Goal: Task Accomplishment & Management: Complete application form

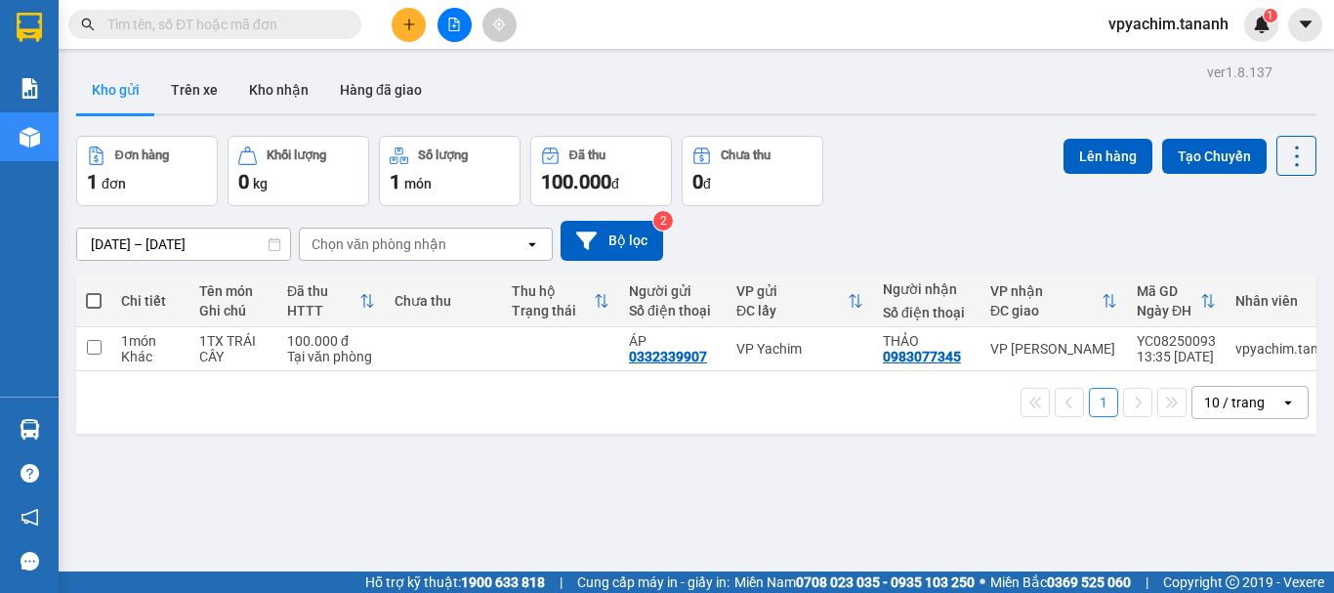
click at [411, 18] on icon "plus" at bounding box center [409, 25] width 14 height 14
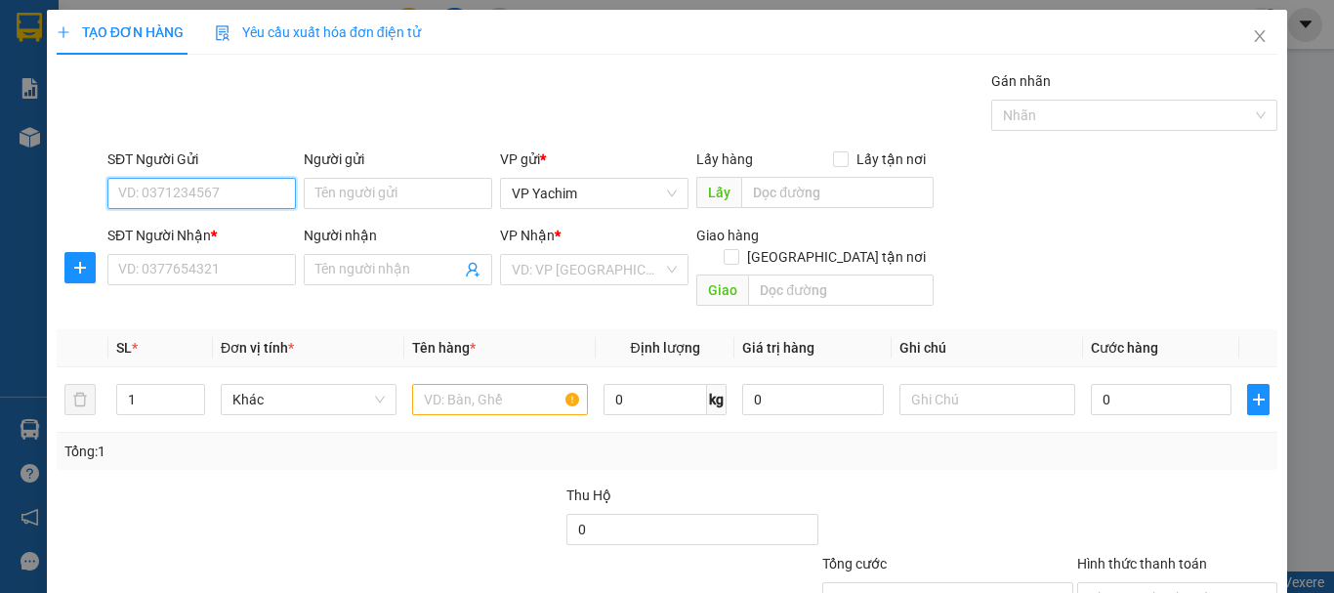
click at [234, 191] on input "SĐT Người Gửi" at bounding box center [201, 193] width 188 height 31
type input "0988887265"
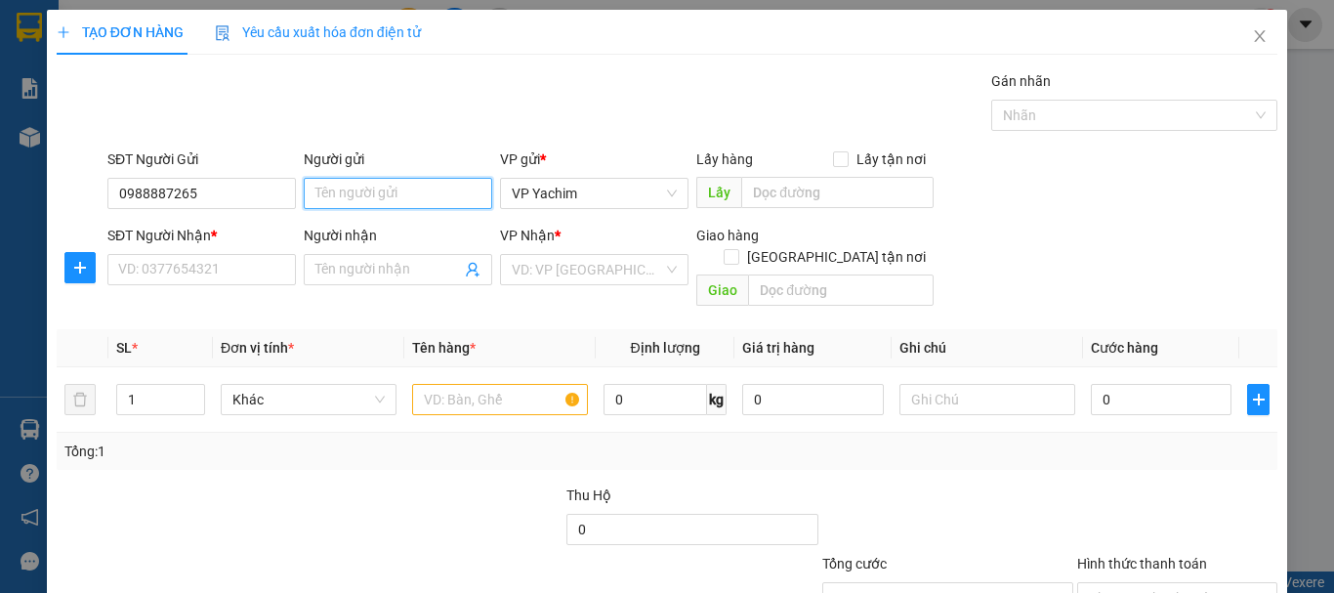
click at [354, 188] on input "Người gửi" at bounding box center [398, 193] width 188 height 31
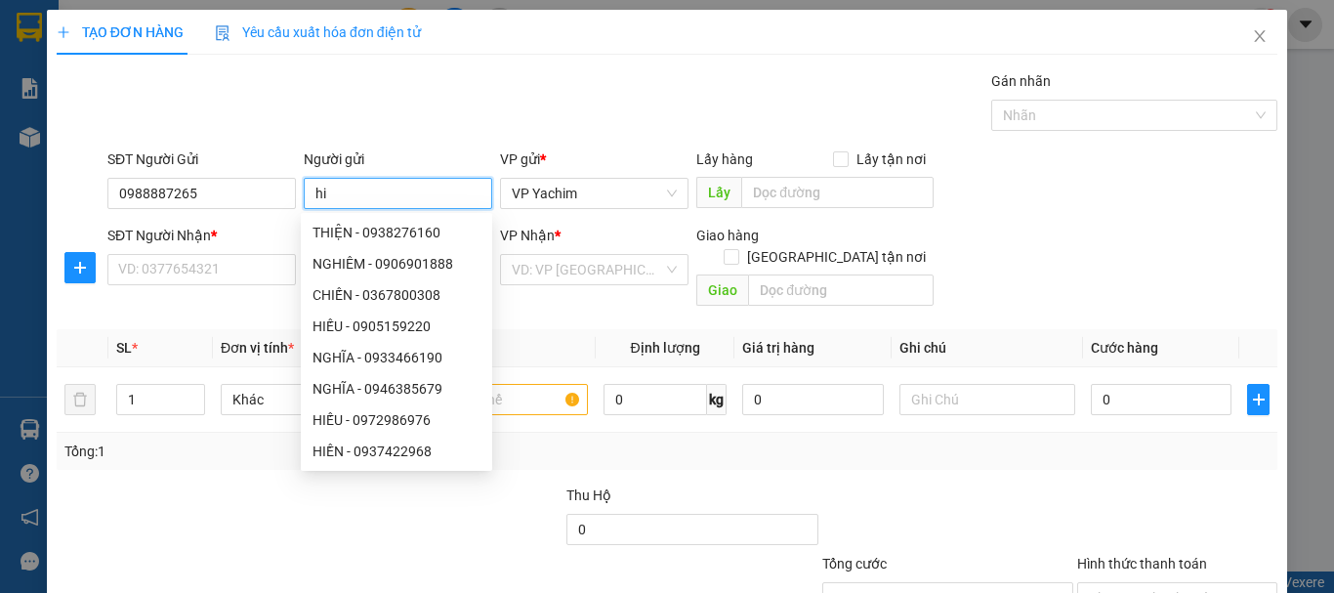
type input "h"
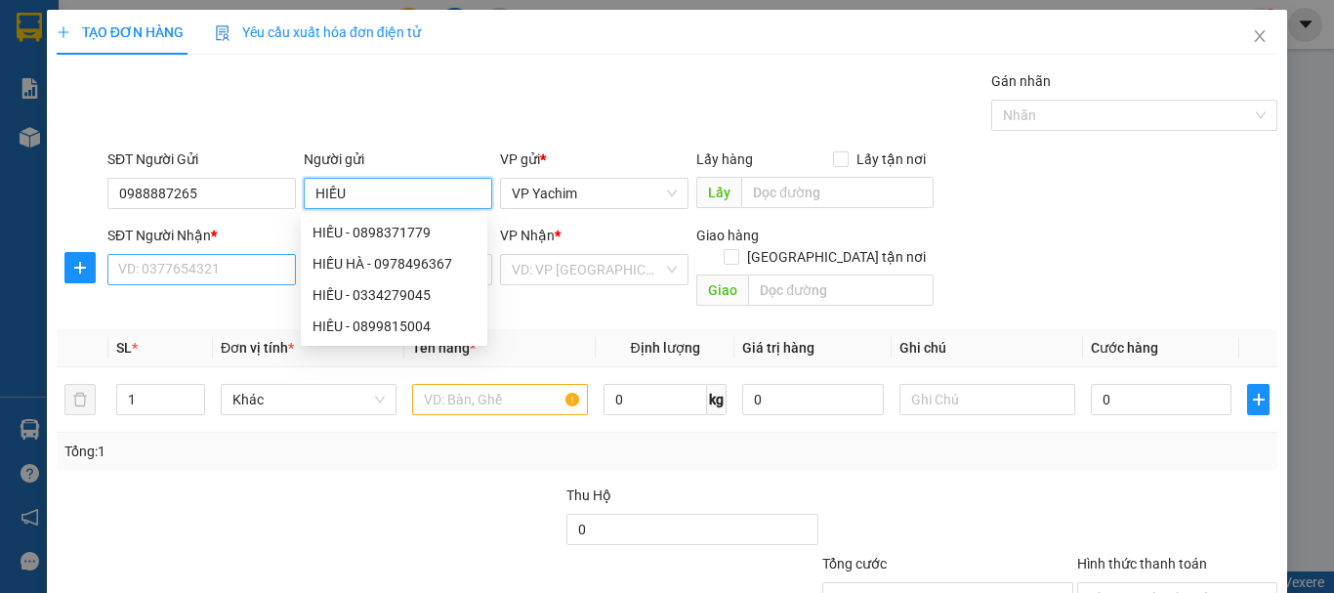
type input "HIẾU"
click at [215, 266] on input "SĐT Người Nhận *" at bounding box center [201, 269] width 188 height 31
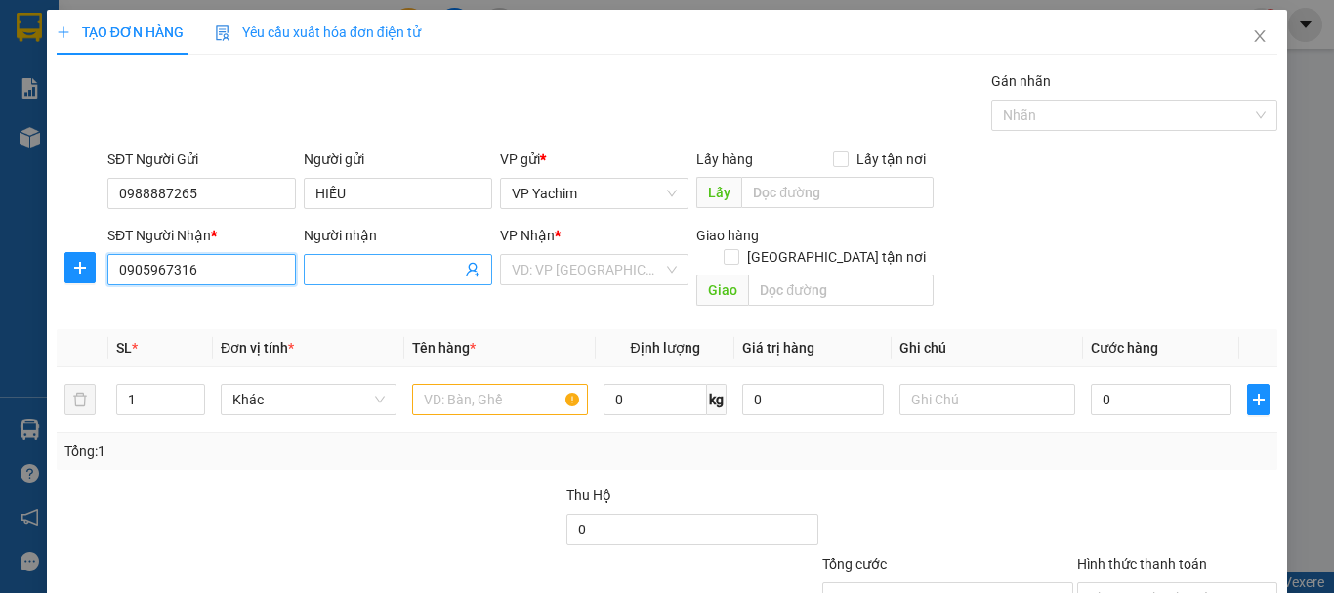
type input "0905967316"
click at [364, 278] on input "Người nhận" at bounding box center [388, 269] width 146 height 21
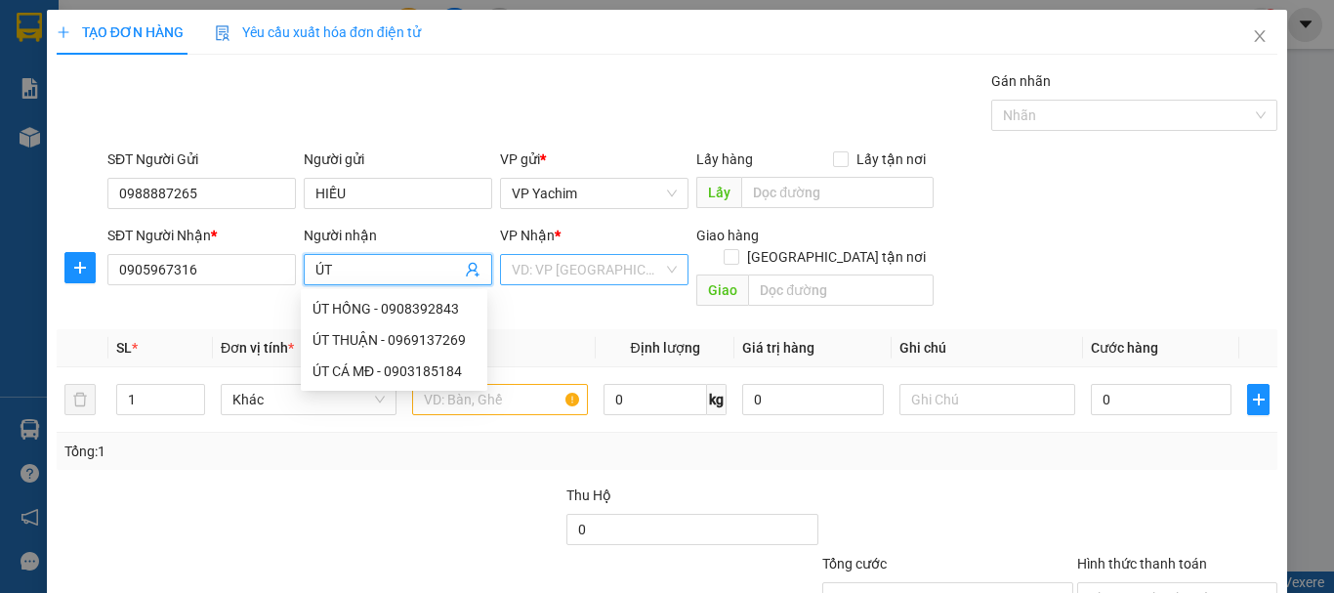
type input "ÚT"
click at [568, 271] on input "search" at bounding box center [587, 269] width 151 height 29
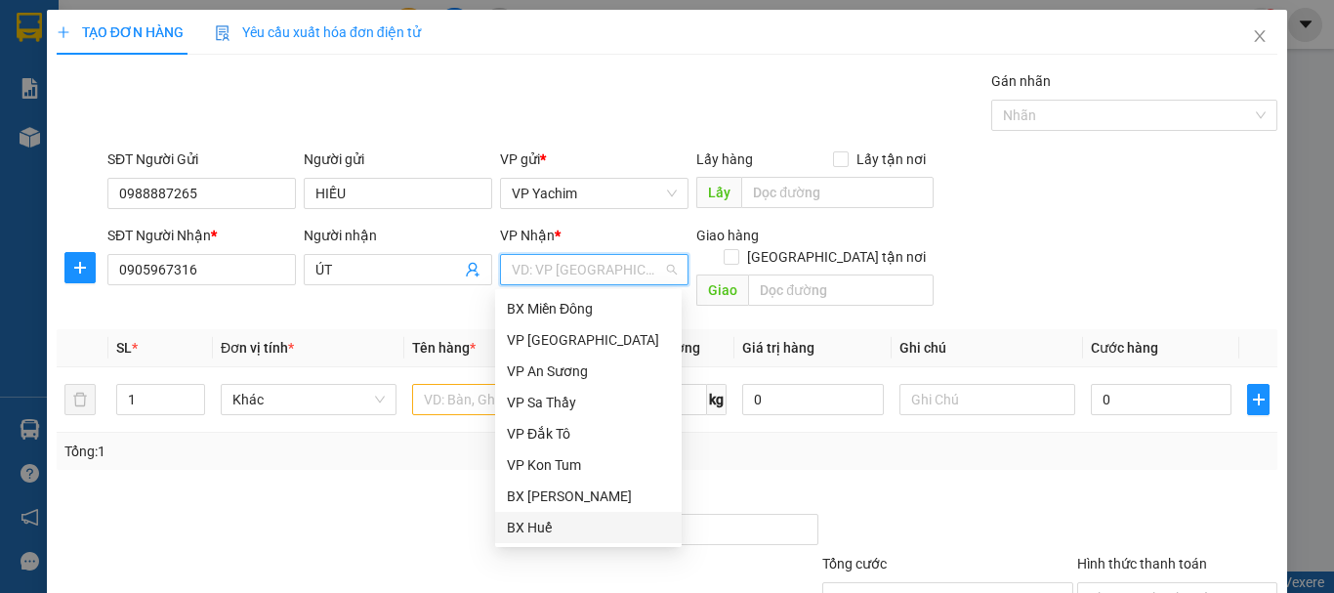
click at [580, 532] on div "BX Huế" at bounding box center [588, 527] width 163 height 21
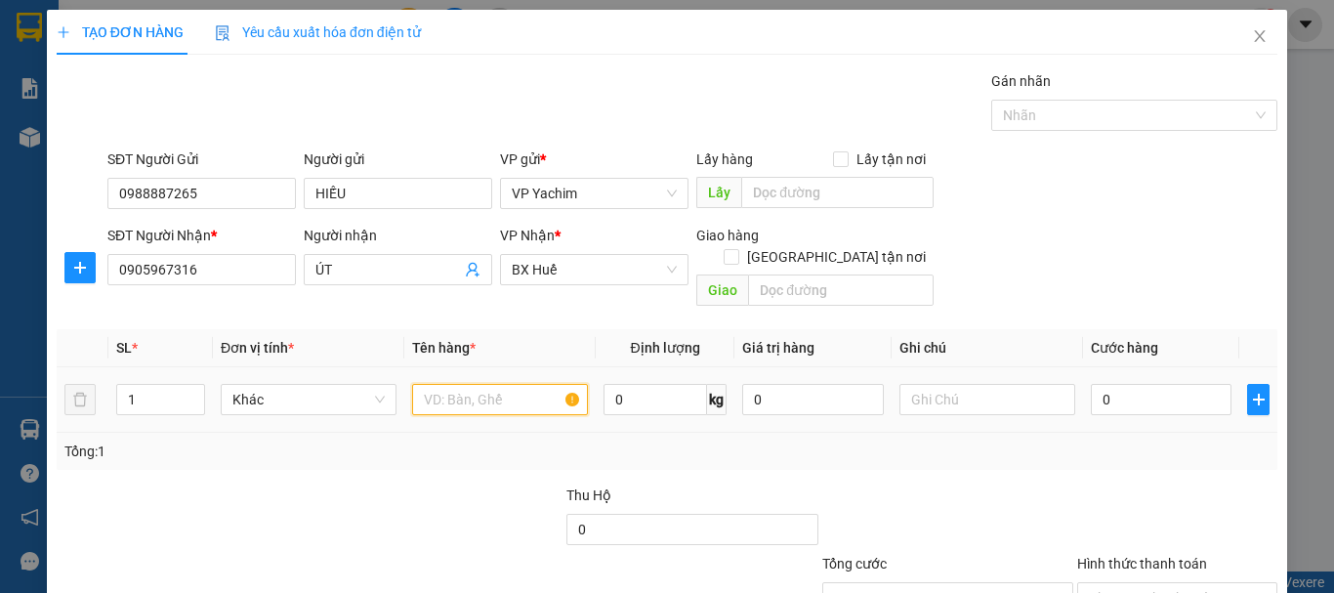
click at [478, 384] on input "text" at bounding box center [500, 399] width 176 height 31
type input "TRÁI CÂY"
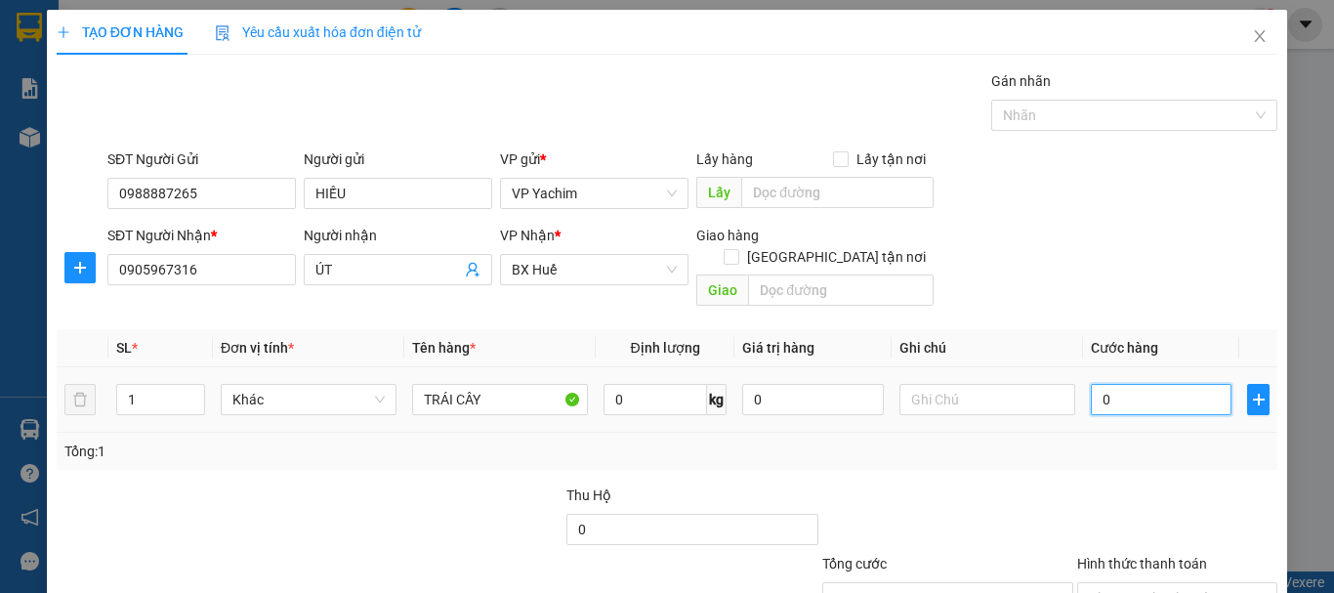
click at [1091, 384] on input "0" at bounding box center [1161, 399] width 141 height 31
type input "10"
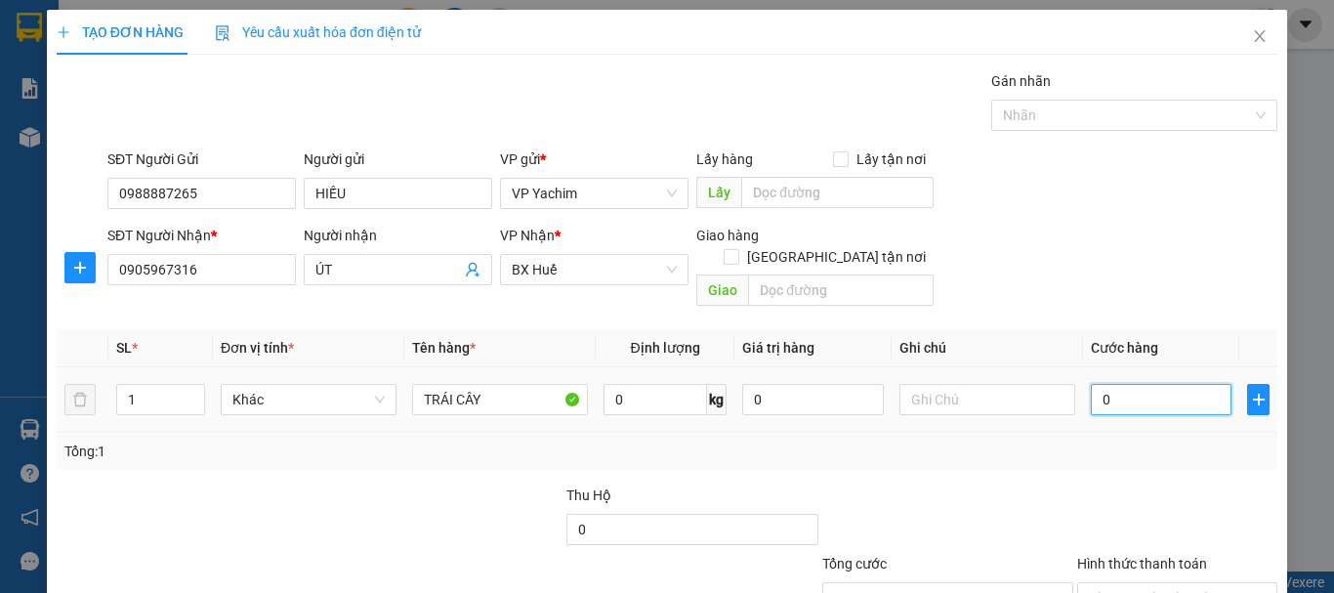
type input "10"
type input "150"
click at [1102, 448] on div "Transit Pickup Surcharge Ids Transit Deliver Surcharge Ids Transit Deliver Surc…" at bounding box center [667, 388] width 1221 height 636
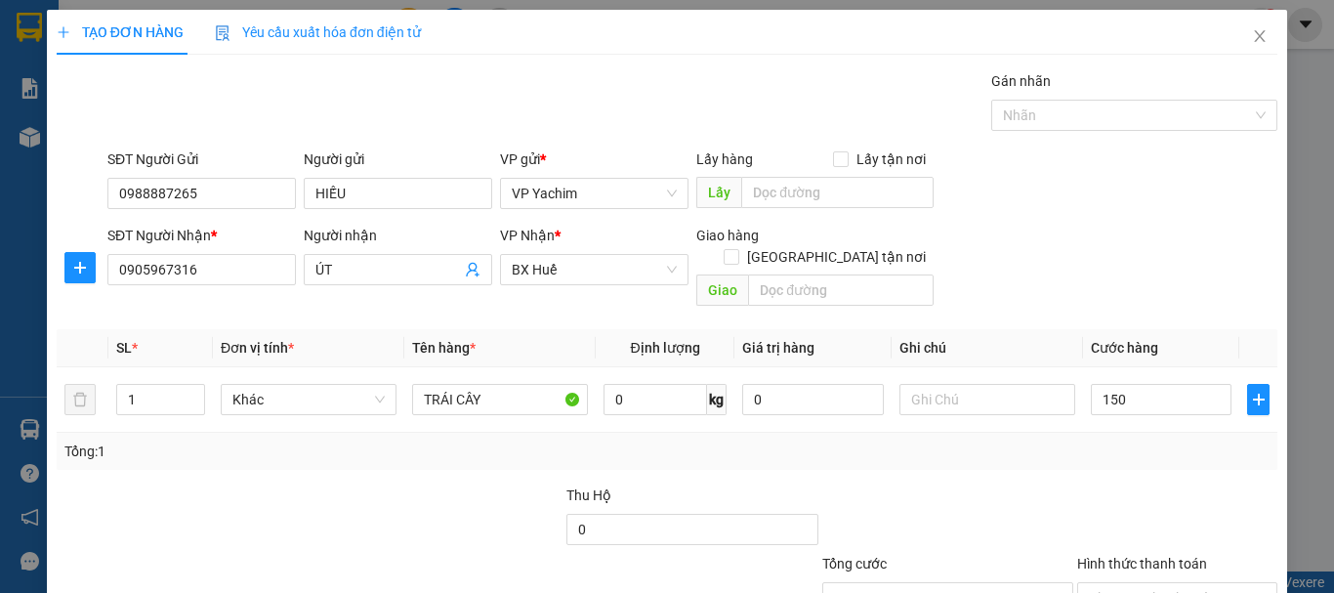
type input "150.000"
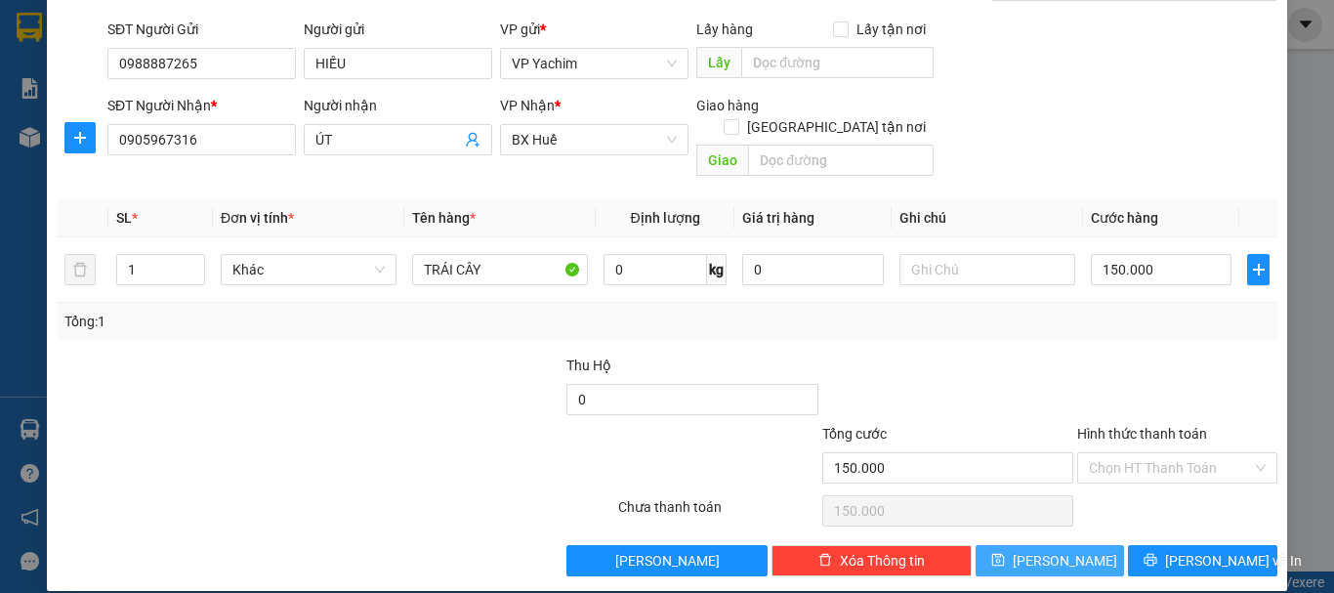
click at [1060, 550] on span "[PERSON_NAME]" at bounding box center [1065, 560] width 104 height 21
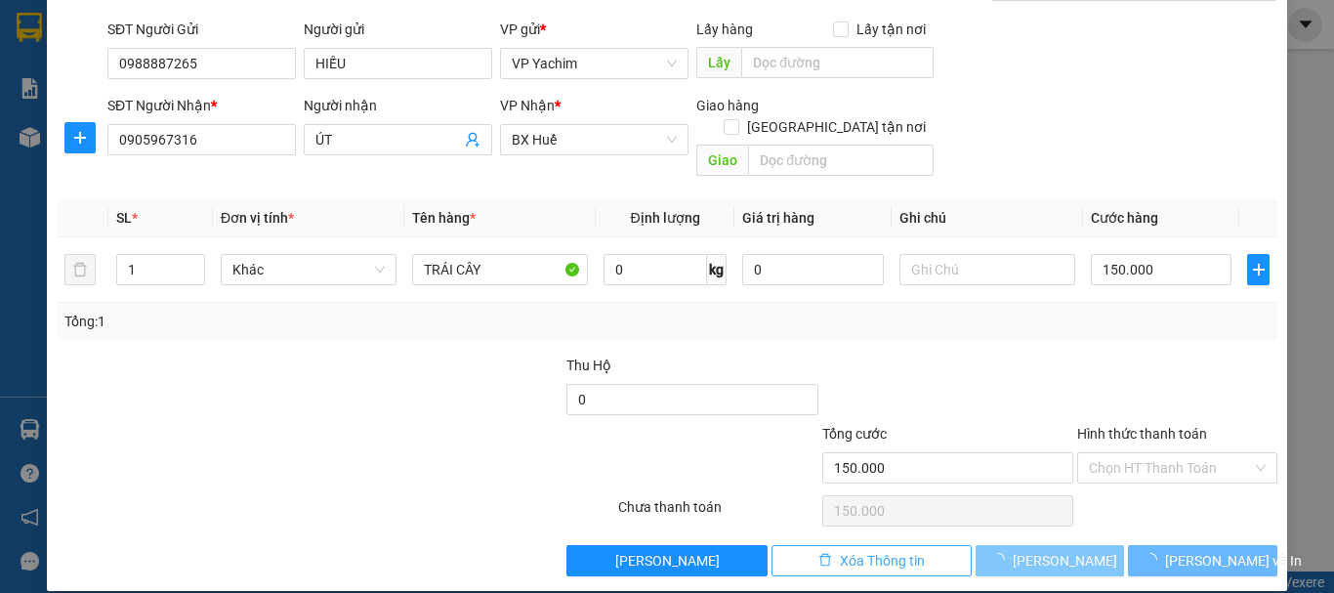
type input "0"
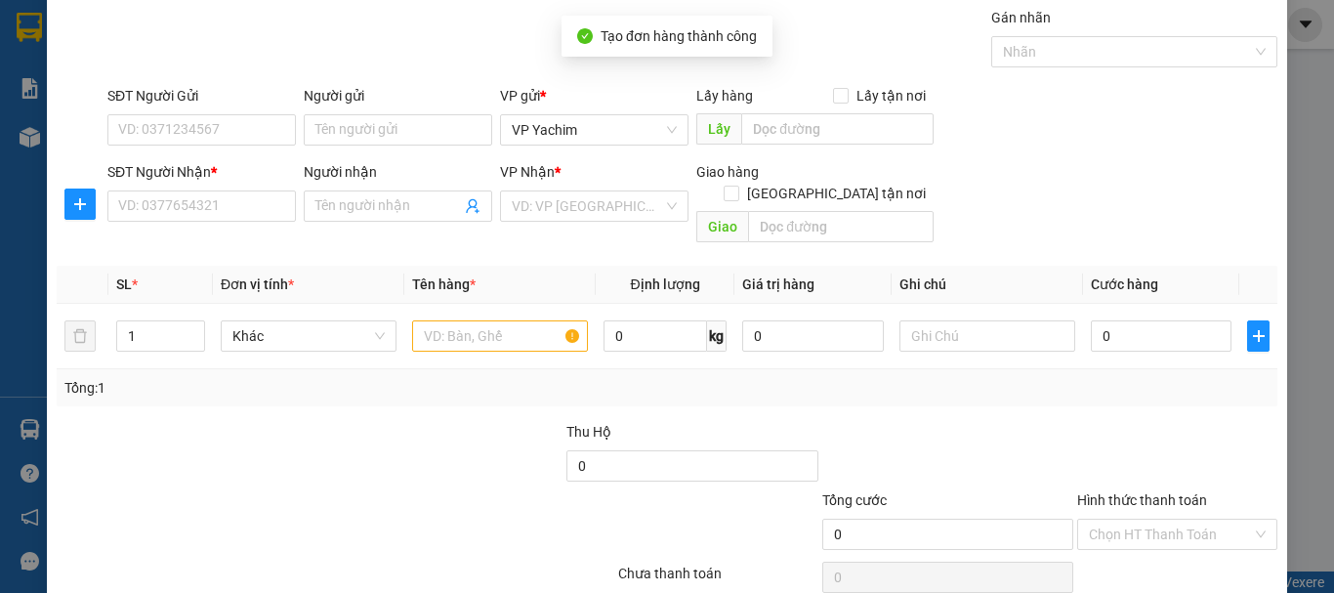
scroll to position [0, 0]
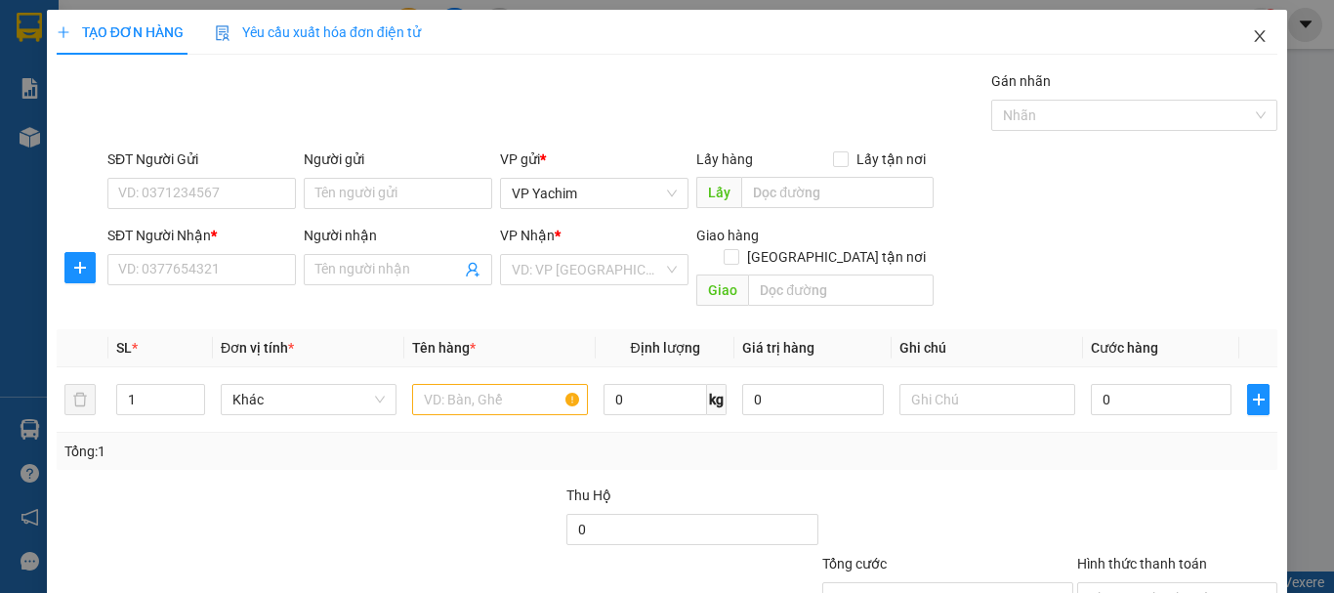
click at [1253, 38] on icon "close" at bounding box center [1260, 36] width 16 height 16
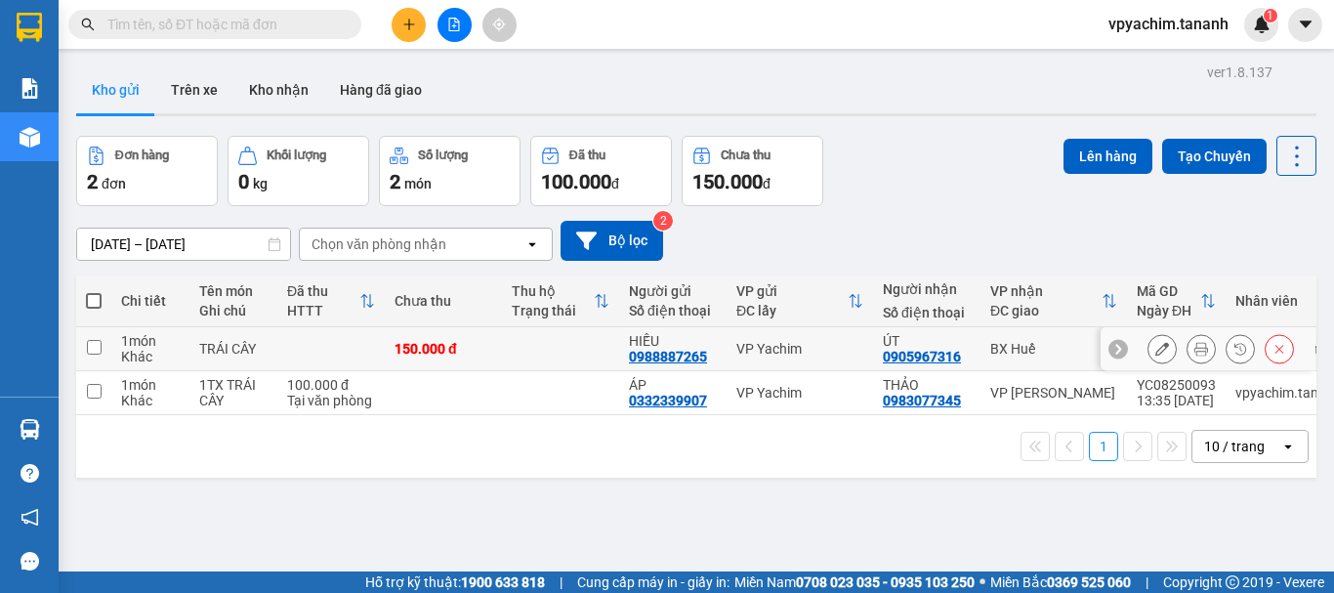
click at [100, 348] on input "checkbox" at bounding box center [94, 347] width 15 height 15
checkbox input "true"
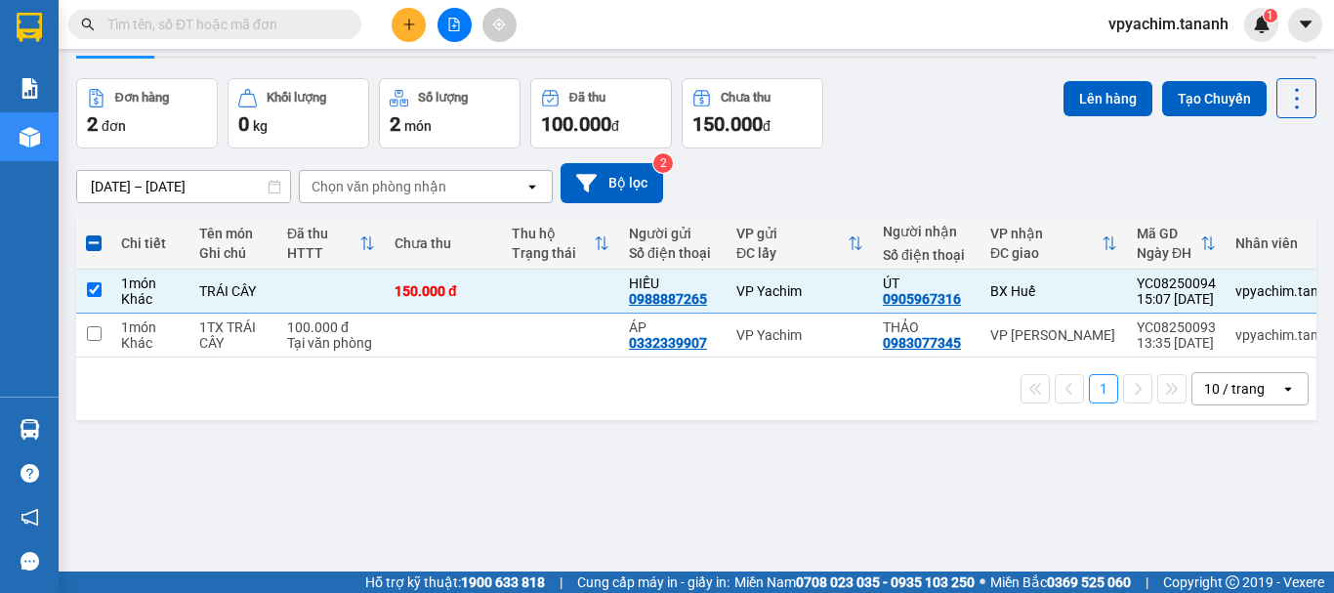
scroll to position [90, 0]
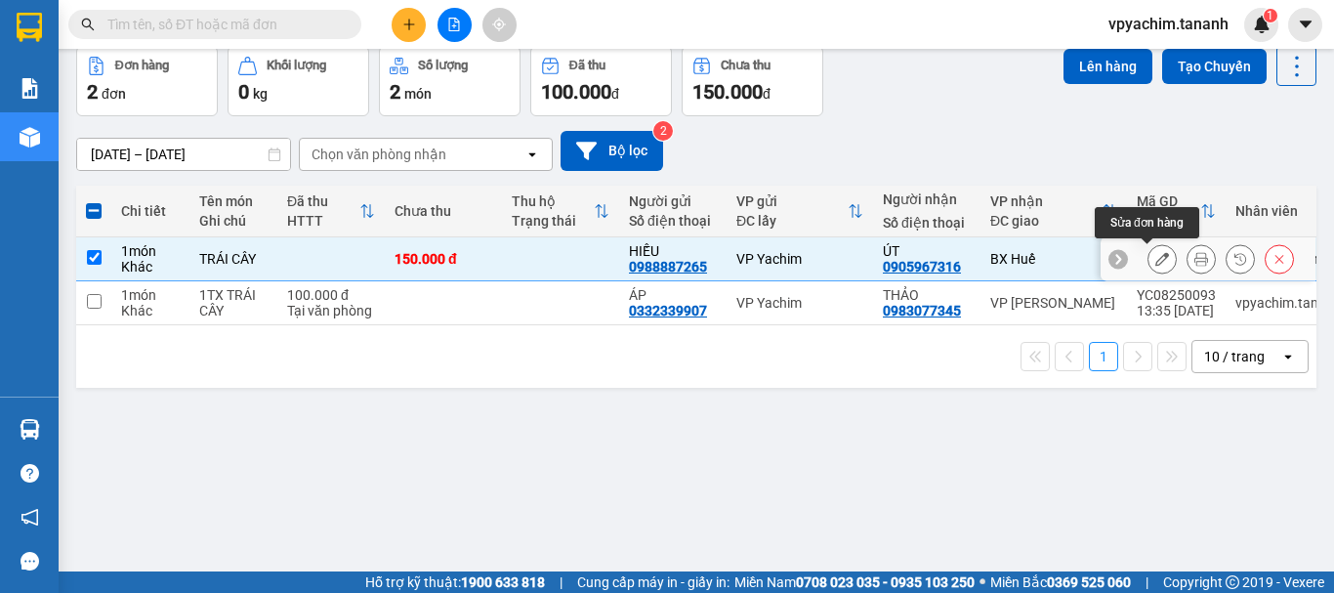
click at [1154, 258] on button at bounding box center [1162, 259] width 27 height 34
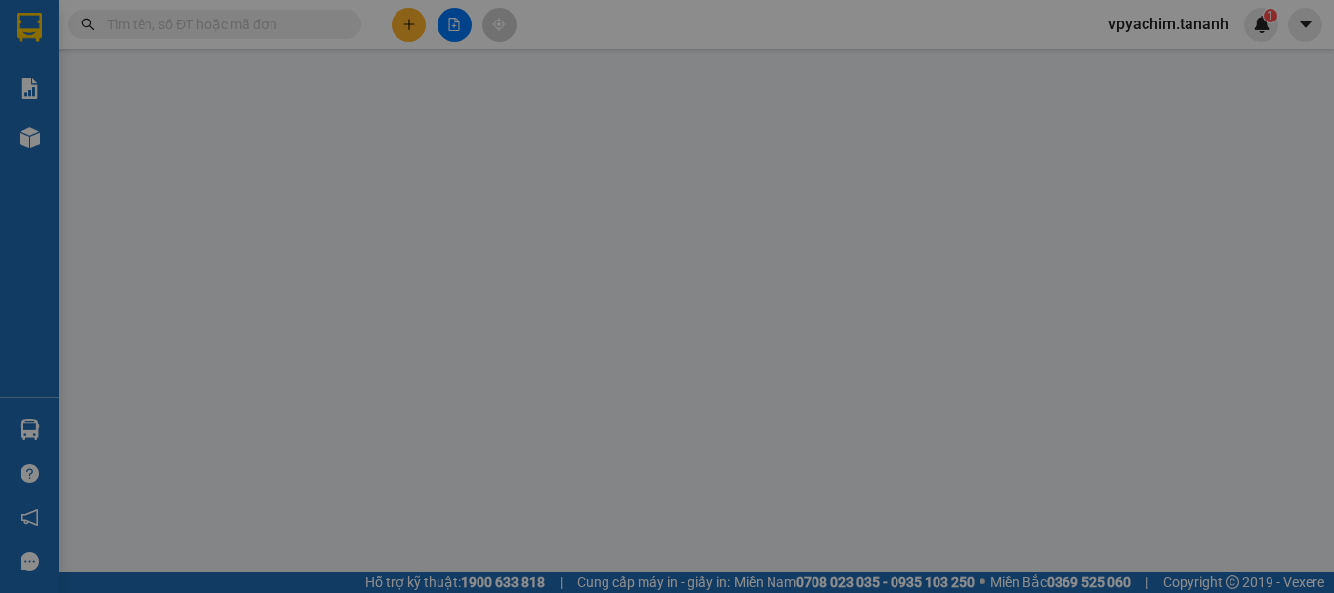
type input "0988887265"
type input "0905967316"
type input "150.000"
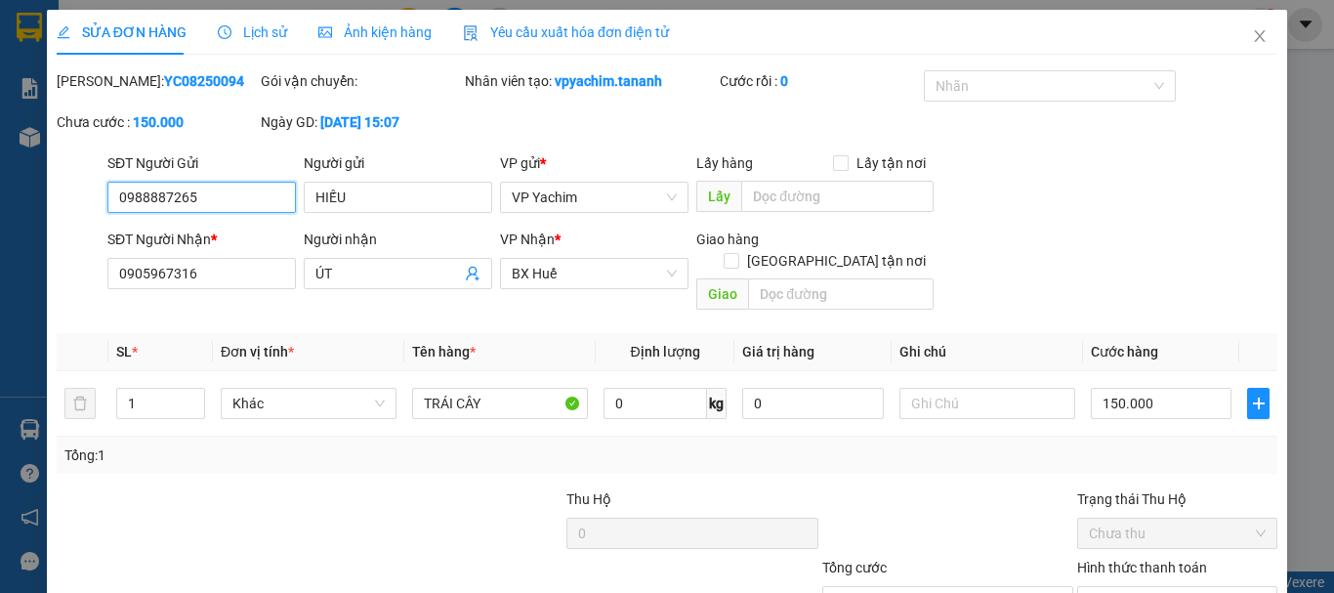
scroll to position [134, 0]
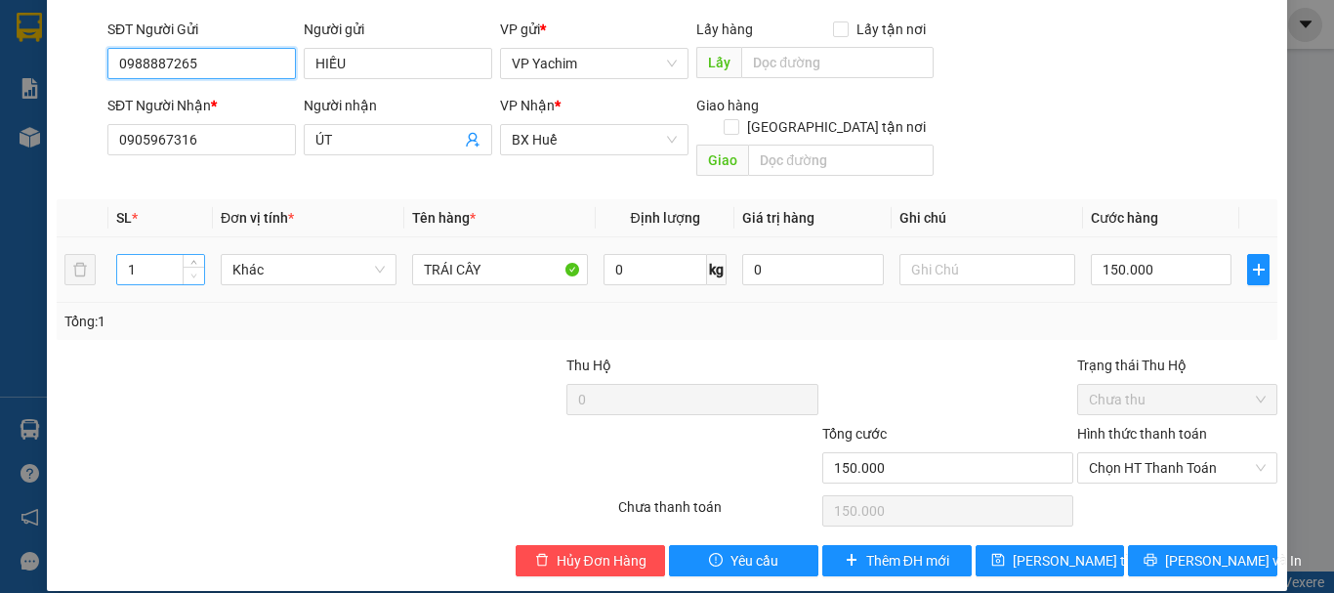
click at [188, 267] on span "Decrease Value" at bounding box center [193, 276] width 21 height 18
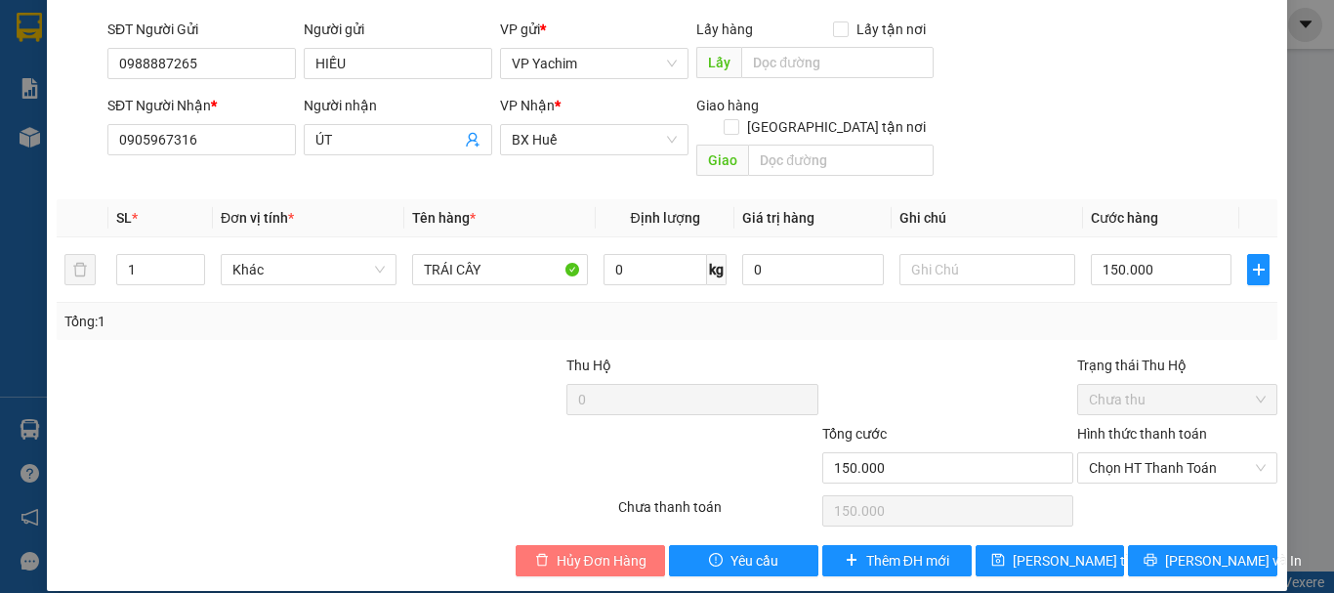
click at [583, 550] on span "Hủy Đơn Hàng" at bounding box center [602, 560] width 90 height 21
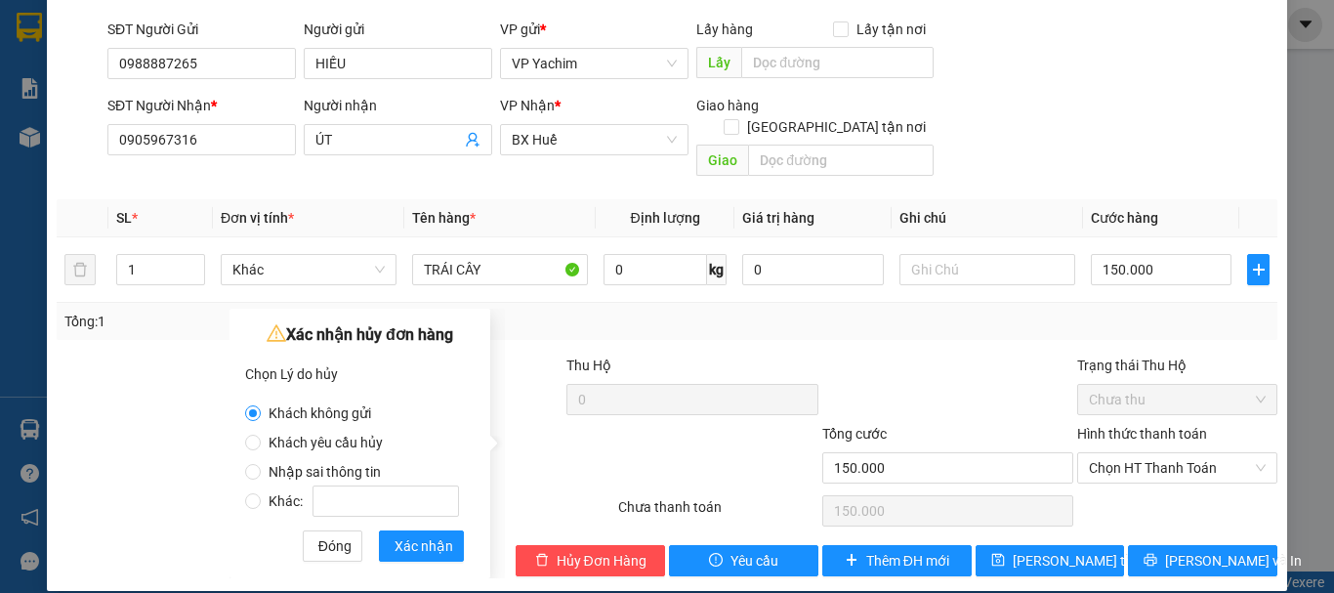
click at [258, 483] on label "Khác:" at bounding box center [356, 491] width 222 height 29
click at [258, 493] on input "Khác:" at bounding box center [253, 501] width 16 height 16
radio input "true"
radio input "false"
click at [256, 470] on input "Nhập sai thông tin" at bounding box center [253, 472] width 16 height 16
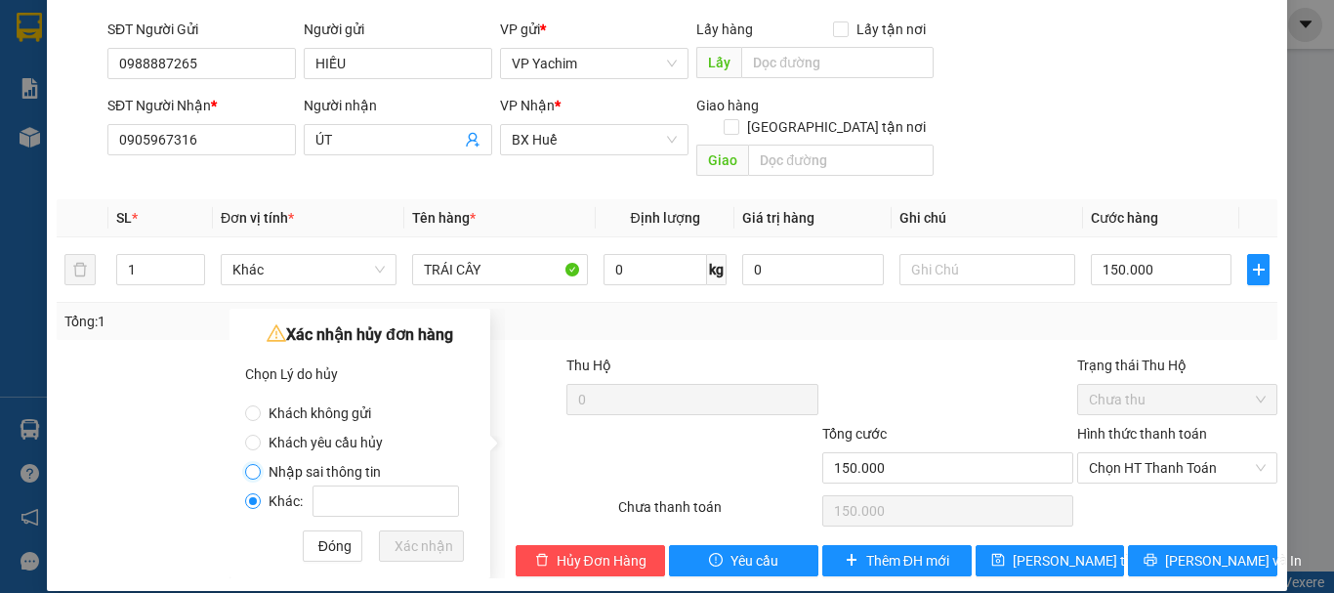
radio input "true"
radio input "false"
click at [422, 535] on span "Xác nhận" at bounding box center [424, 545] width 59 height 21
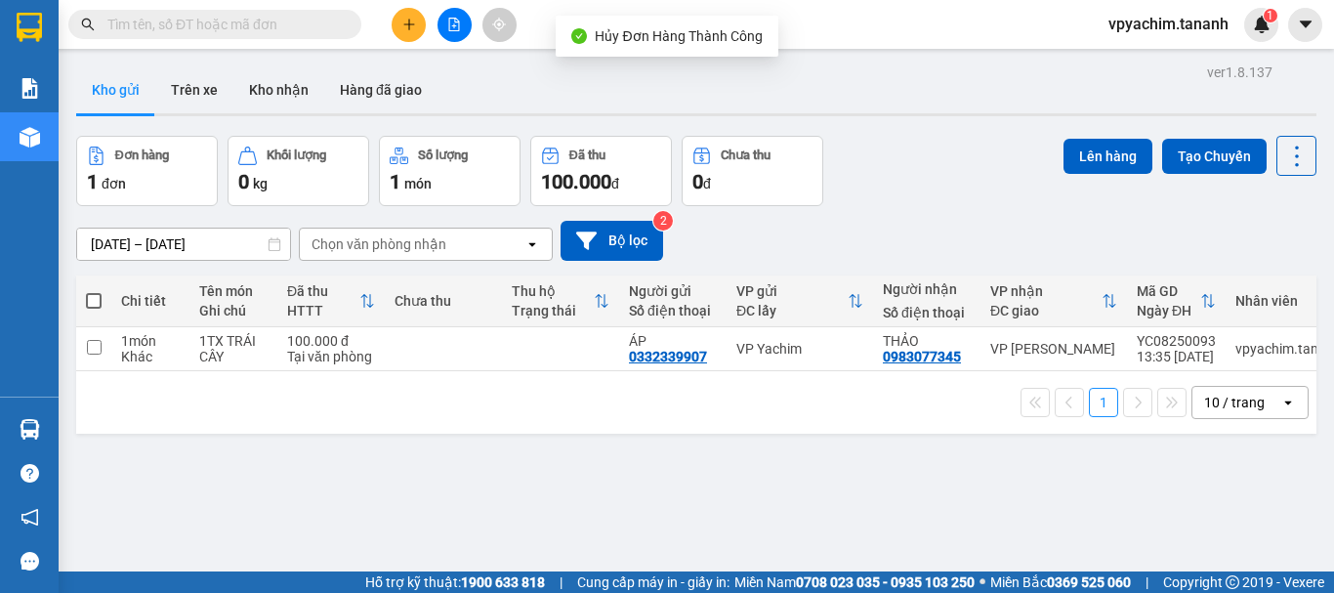
click at [398, 35] on button at bounding box center [409, 25] width 34 height 34
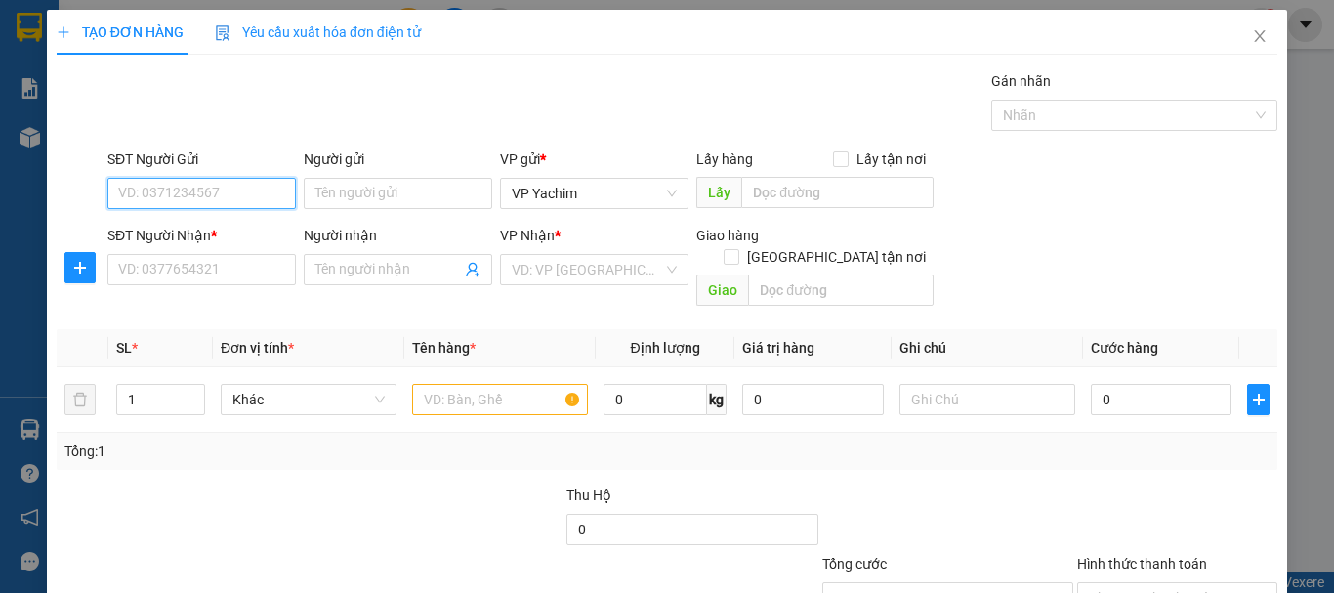
click at [234, 203] on input "SĐT Người Gửi" at bounding box center [201, 193] width 188 height 31
type input "0988887265"
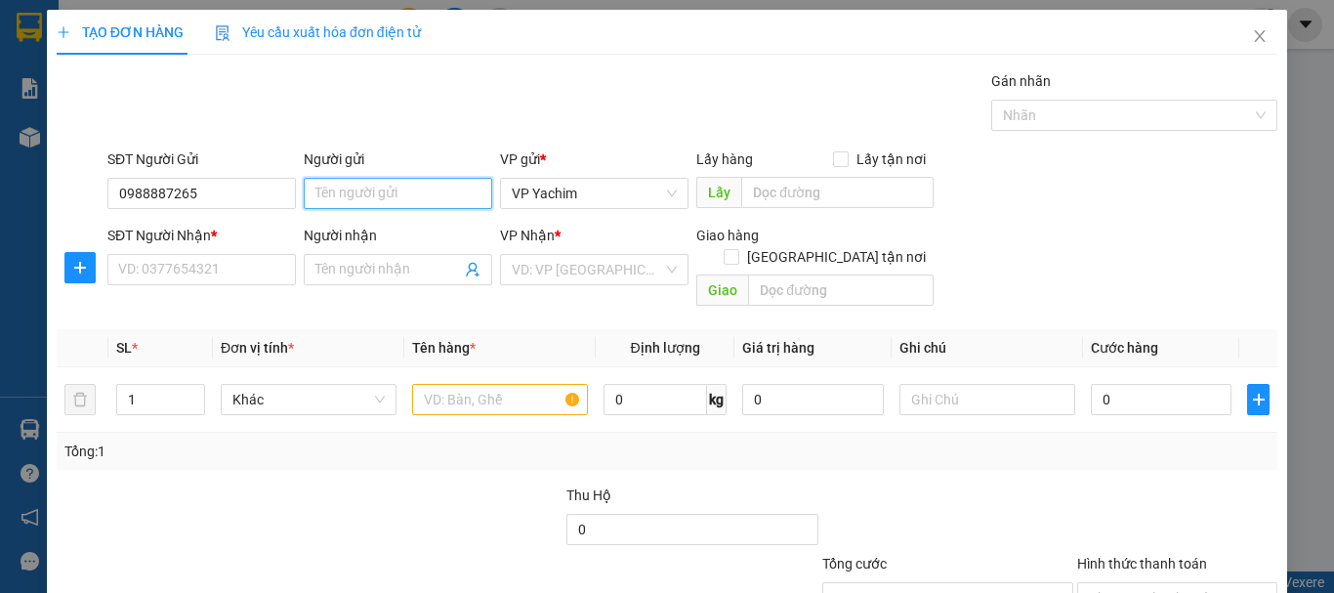
click at [388, 191] on input "Người gửi" at bounding box center [398, 193] width 188 height 31
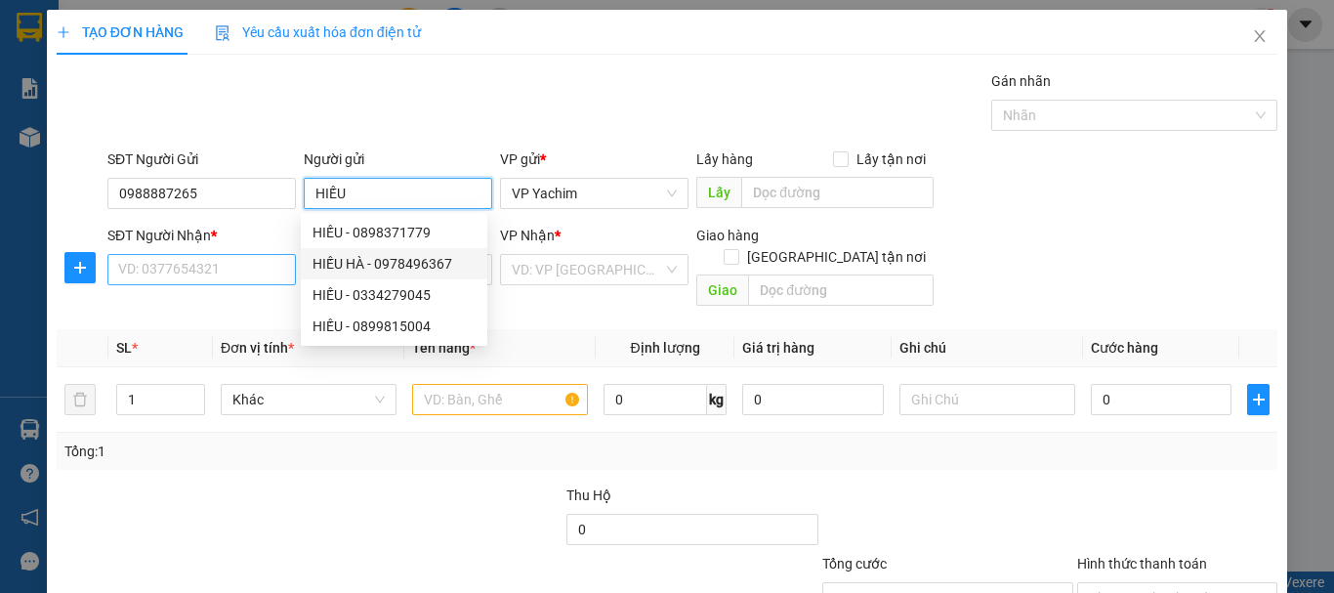
type input "HIẾU"
click at [222, 268] on input "SĐT Người Nhận *" at bounding box center [201, 269] width 188 height 31
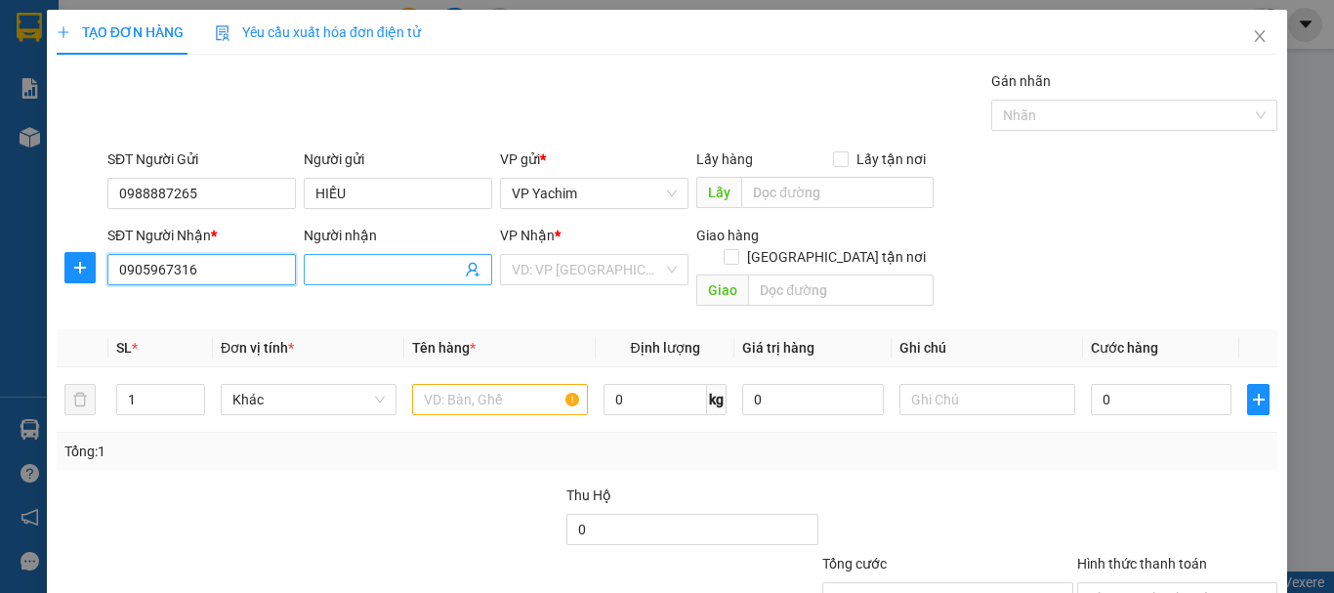
type input "0905967316"
click at [325, 274] on input "Người nhận" at bounding box center [388, 269] width 146 height 21
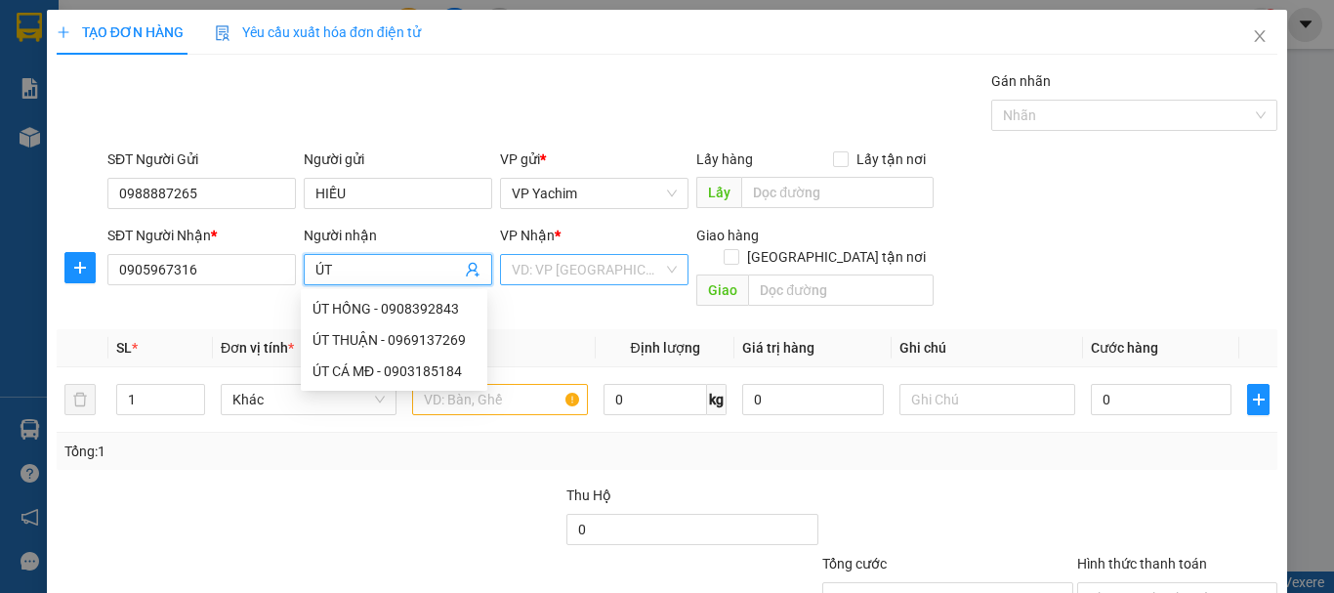
type input "ÚT"
click at [576, 274] on input "search" at bounding box center [587, 269] width 151 height 29
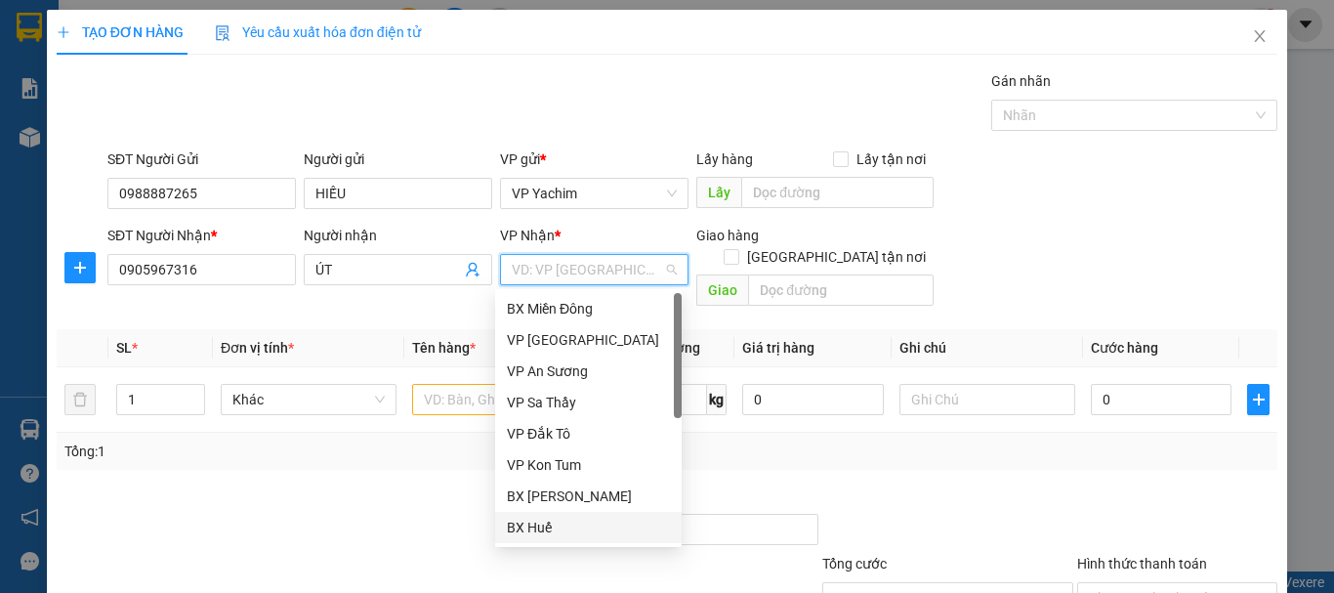
drag, startPoint x: 591, startPoint y: 527, endPoint x: 551, endPoint y: 508, distance: 44.6
click at [590, 527] on div "BX Huế" at bounding box center [588, 527] width 163 height 21
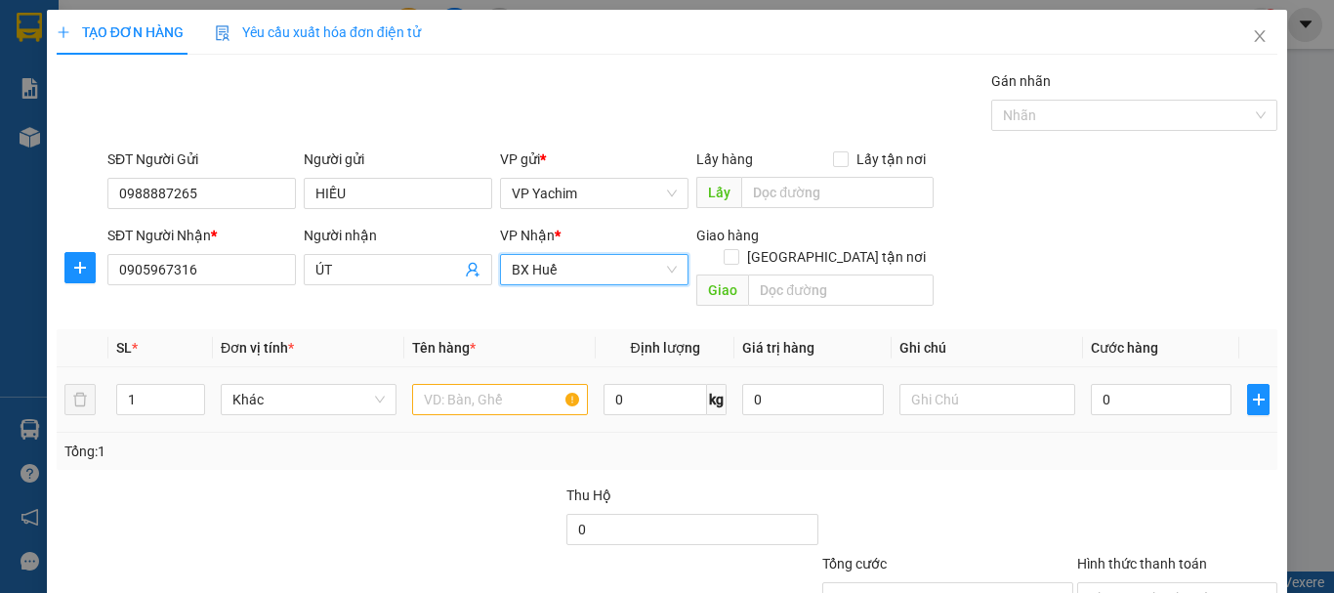
click at [206, 380] on td "1" at bounding box center [160, 399] width 104 height 65
click at [151, 385] on input "1" at bounding box center [160, 399] width 87 height 29
type input "2"
click at [495, 384] on input "text" at bounding box center [500, 399] width 176 height 31
click at [480, 385] on input "text" at bounding box center [500, 399] width 176 height 31
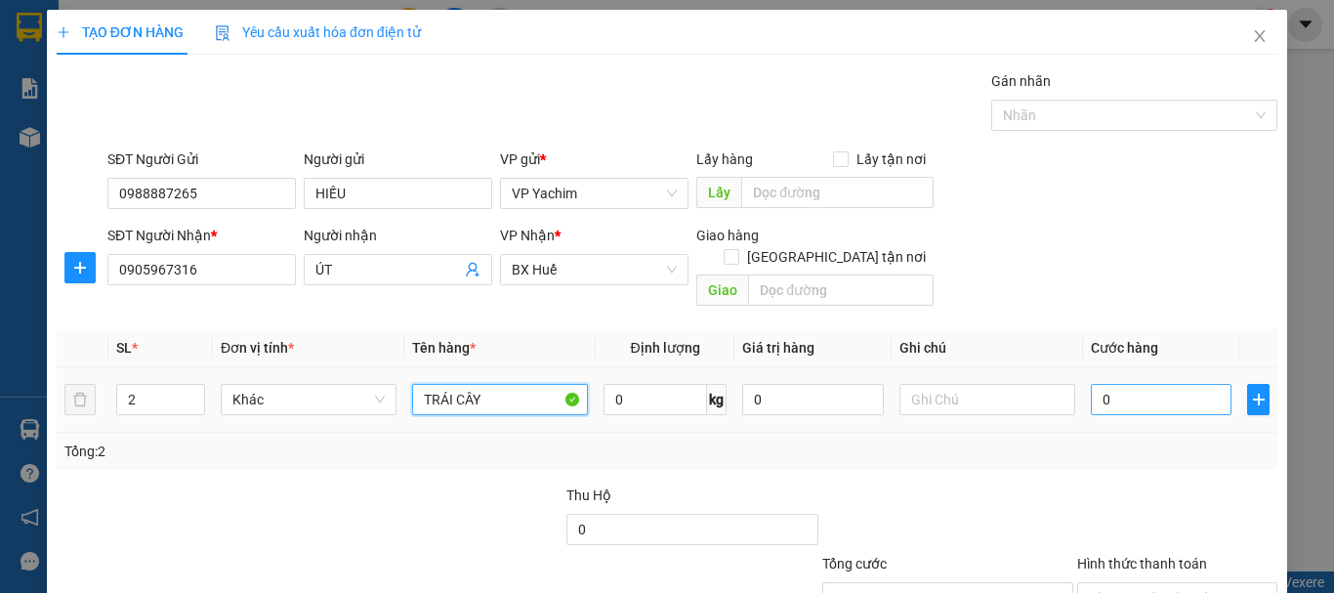
type input "TRÁI CÂY"
click at [1091, 390] on input "0" at bounding box center [1161, 399] width 141 height 31
type input "10"
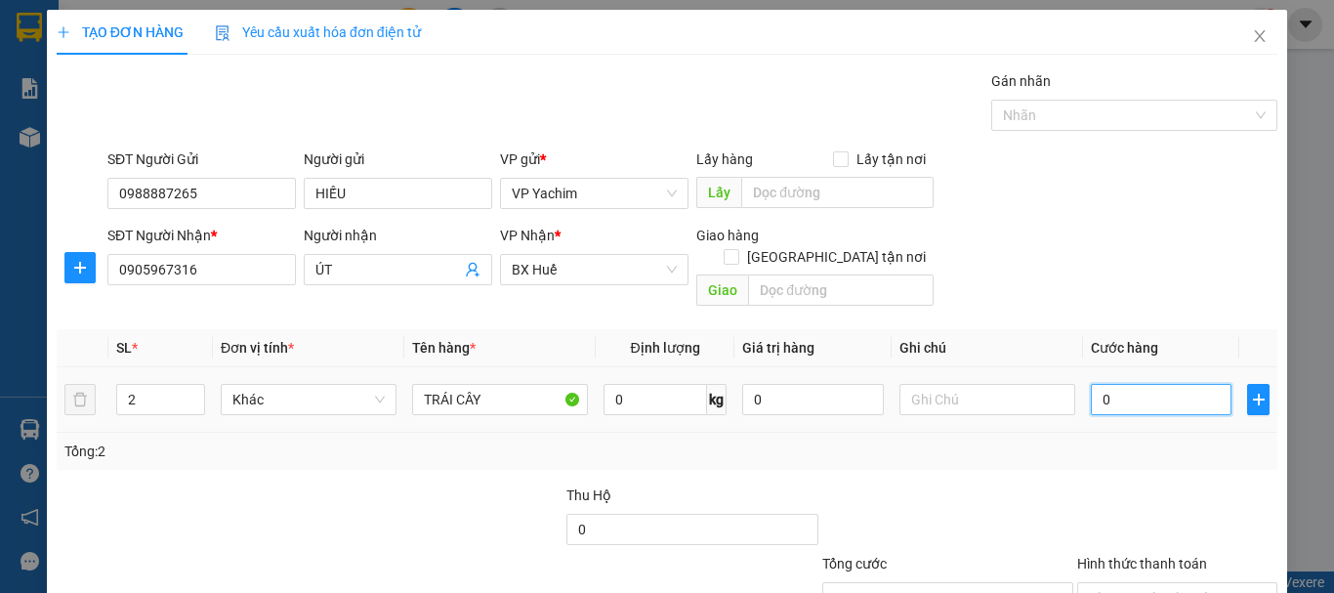
type input "10"
type input "150"
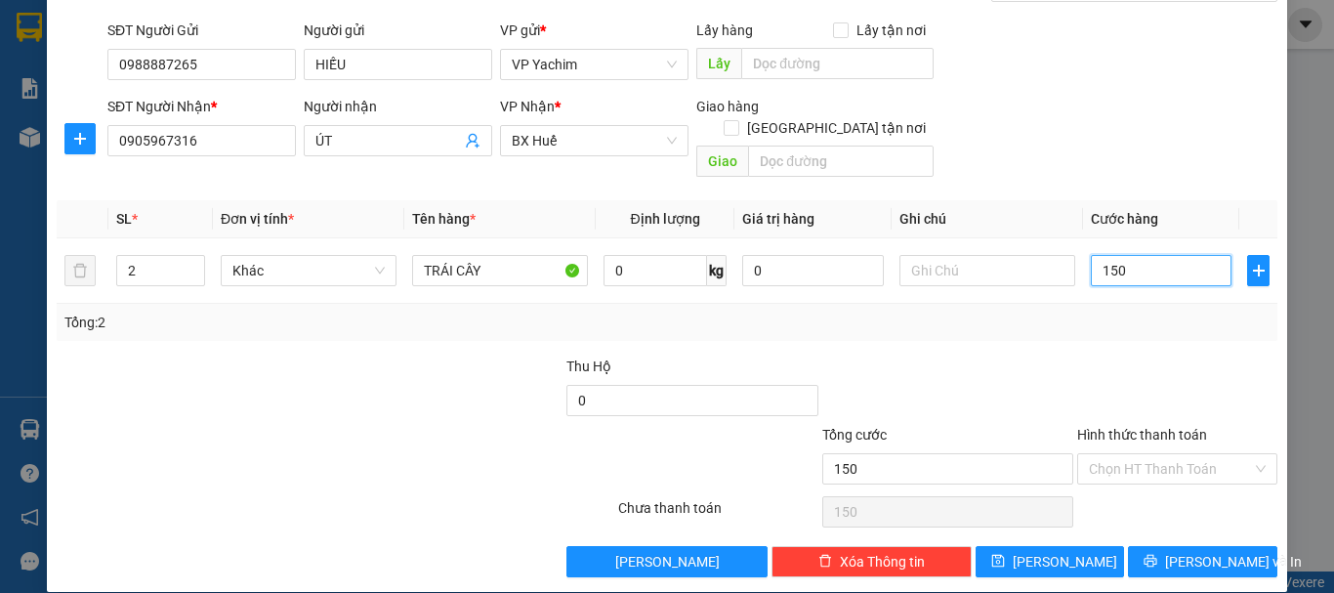
scroll to position [130, 0]
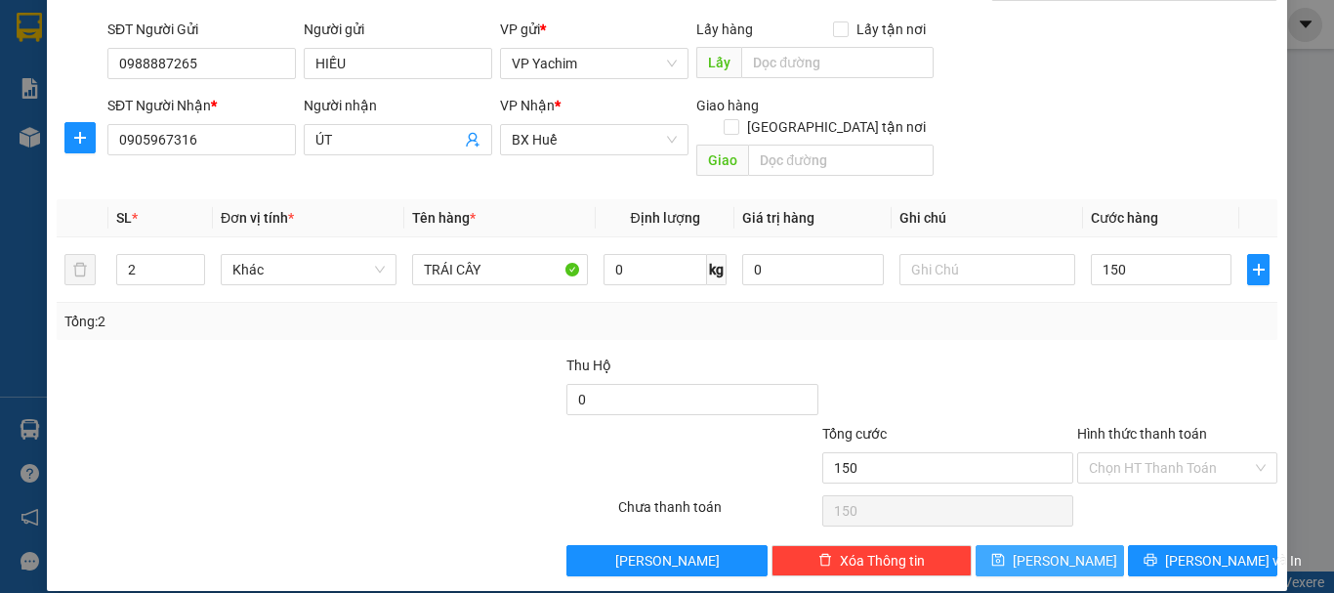
type input "150.000"
click at [1058, 550] on span "[PERSON_NAME]" at bounding box center [1065, 560] width 104 height 21
type input "1"
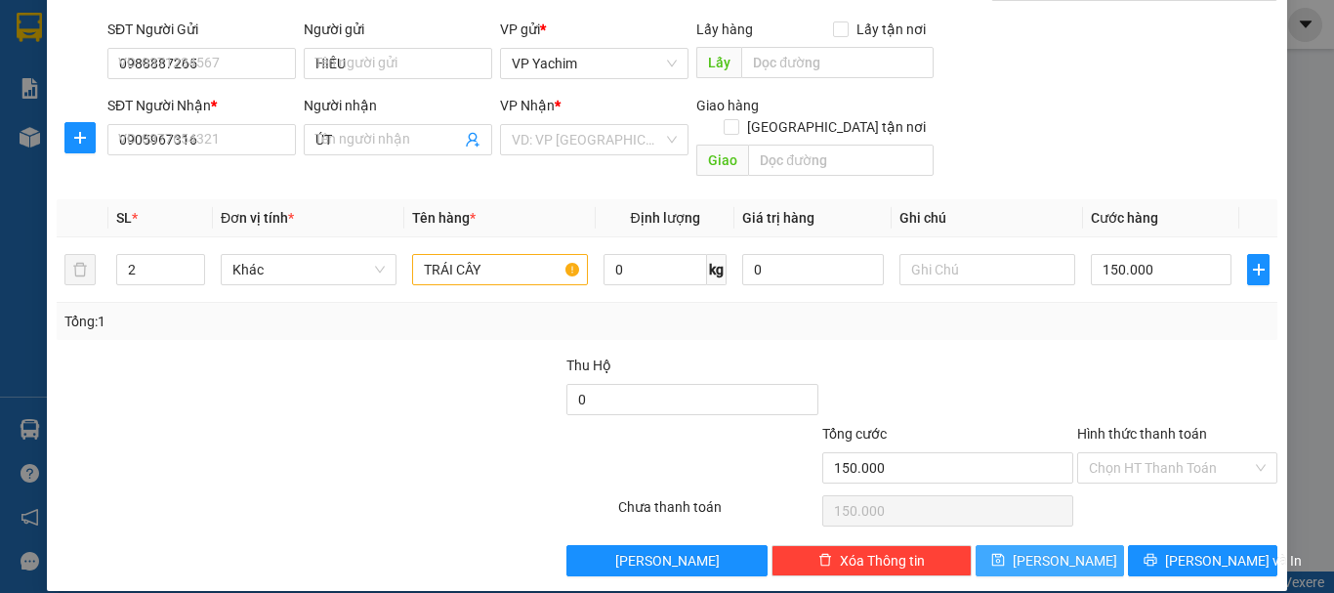
type input "0"
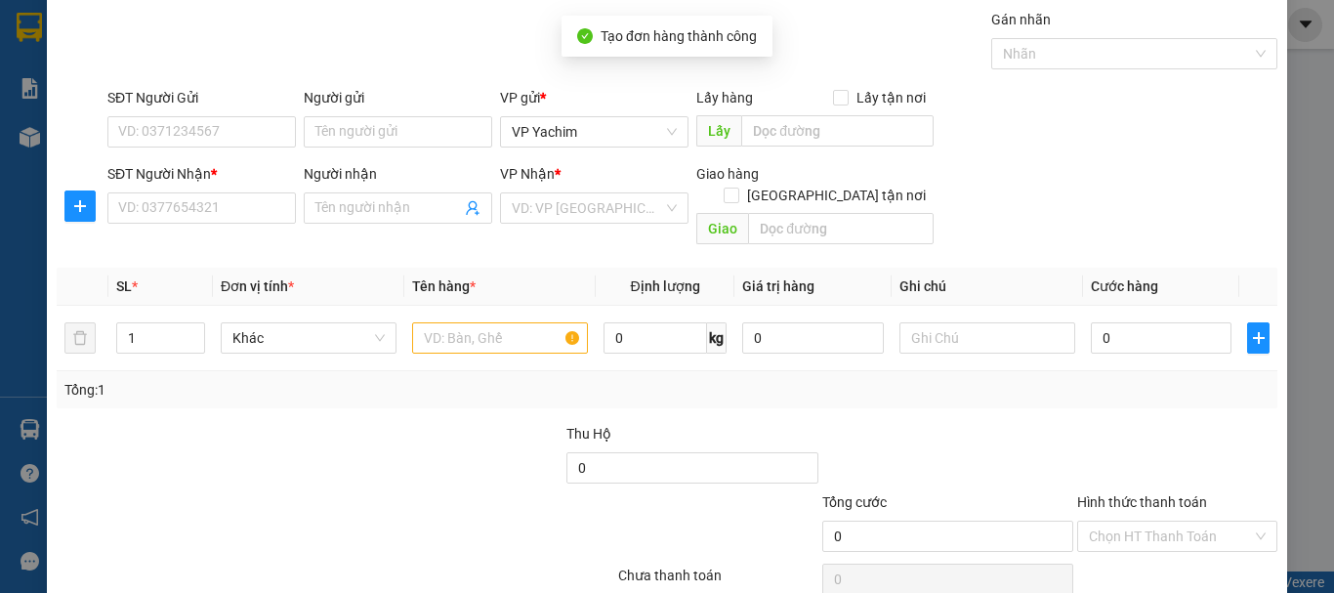
scroll to position [0, 0]
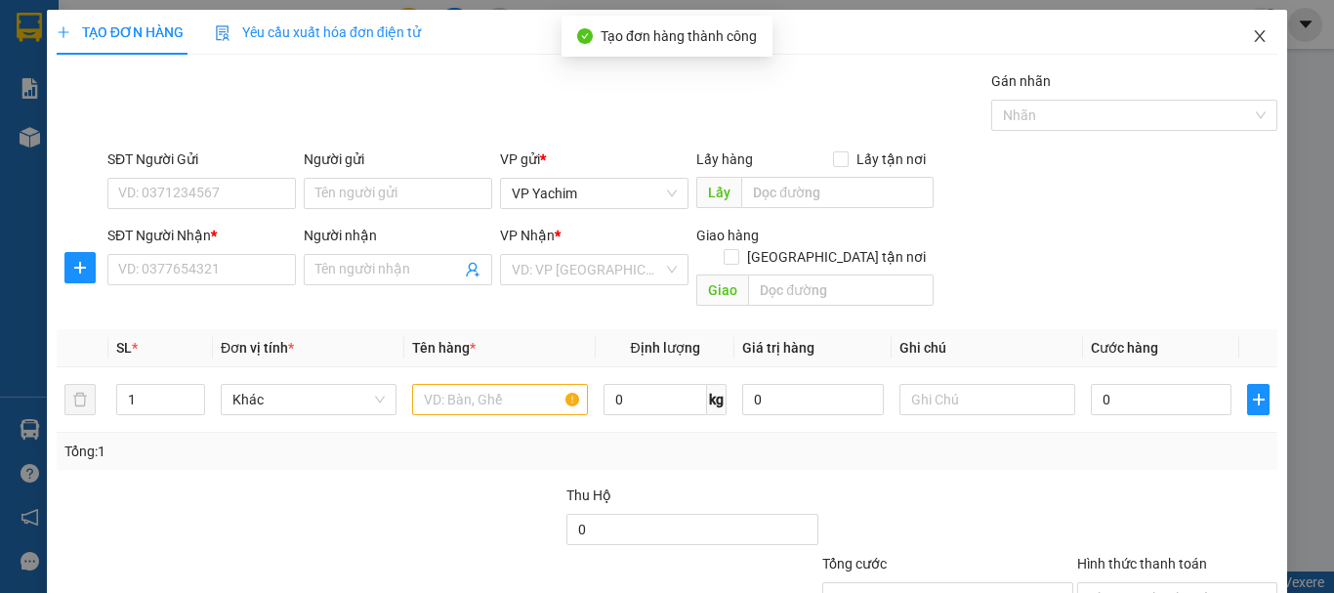
click at [1252, 31] on icon "close" at bounding box center [1260, 36] width 16 height 16
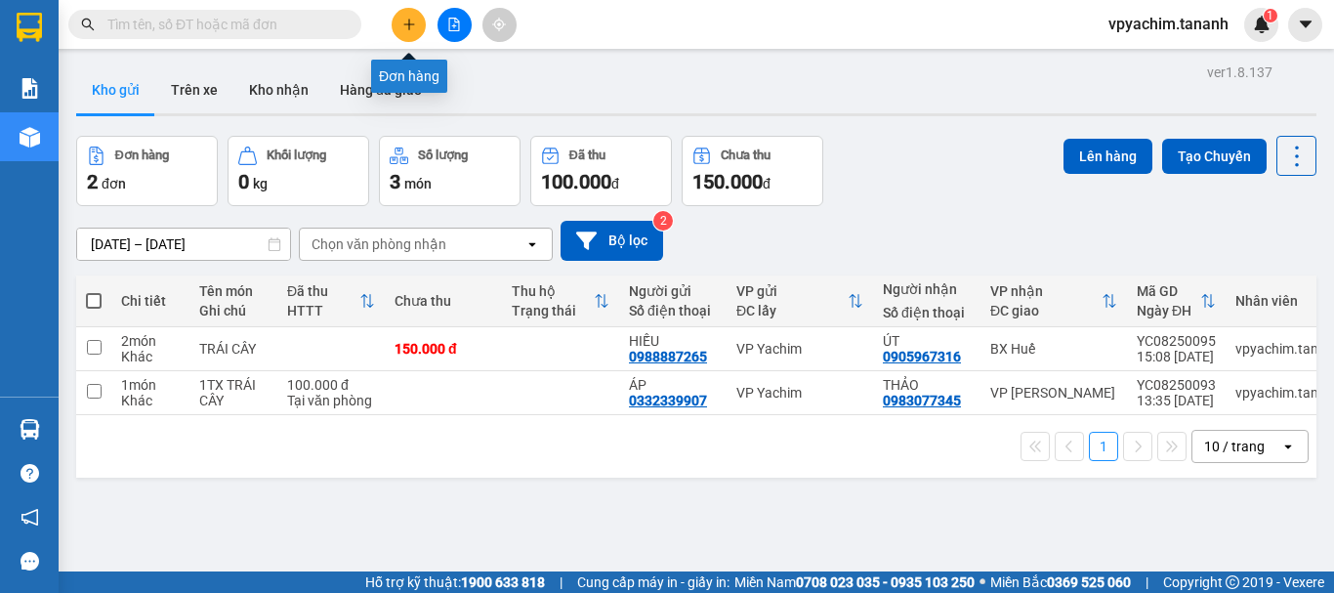
click at [410, 17] on button at bounding box center [409, 25] width 34 height 34
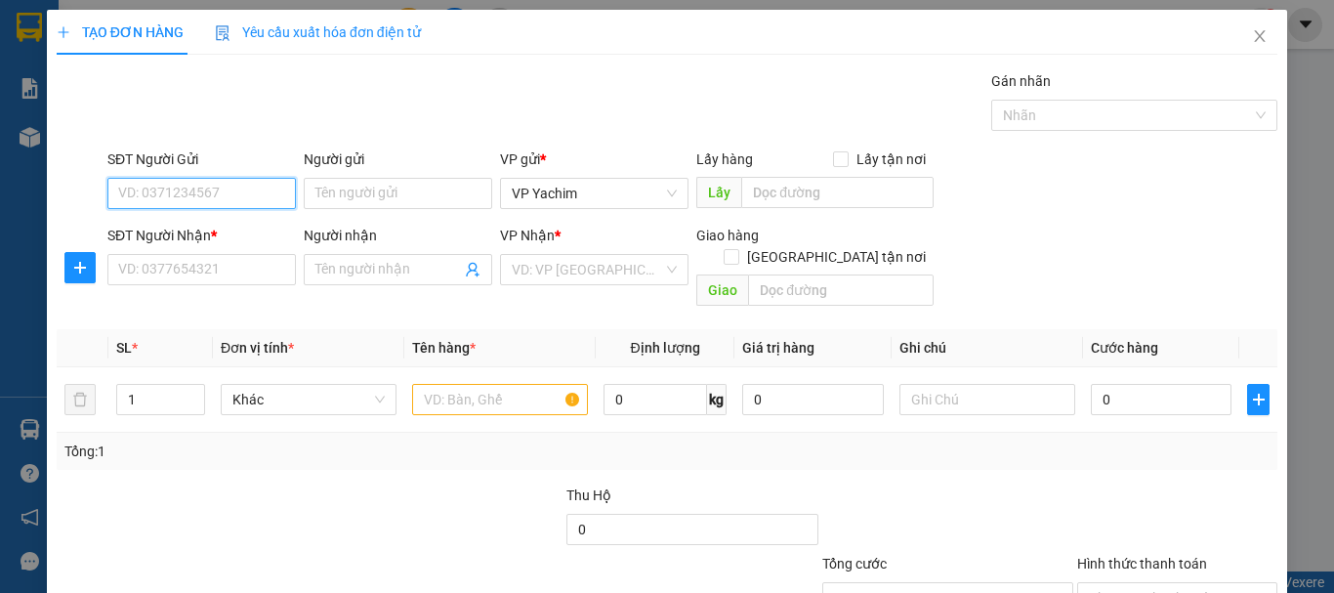
click at [204, 197] on input "SĐT Người Gửi" at bounding box center [201, 193] width 188 height 31
type input "0964534559"
click at [243, 225] on div "0964534559 - HUYỀN" at bounding box center [199, 232] width 163 height 21
type input "HUYỀN"
type input "0899227258"
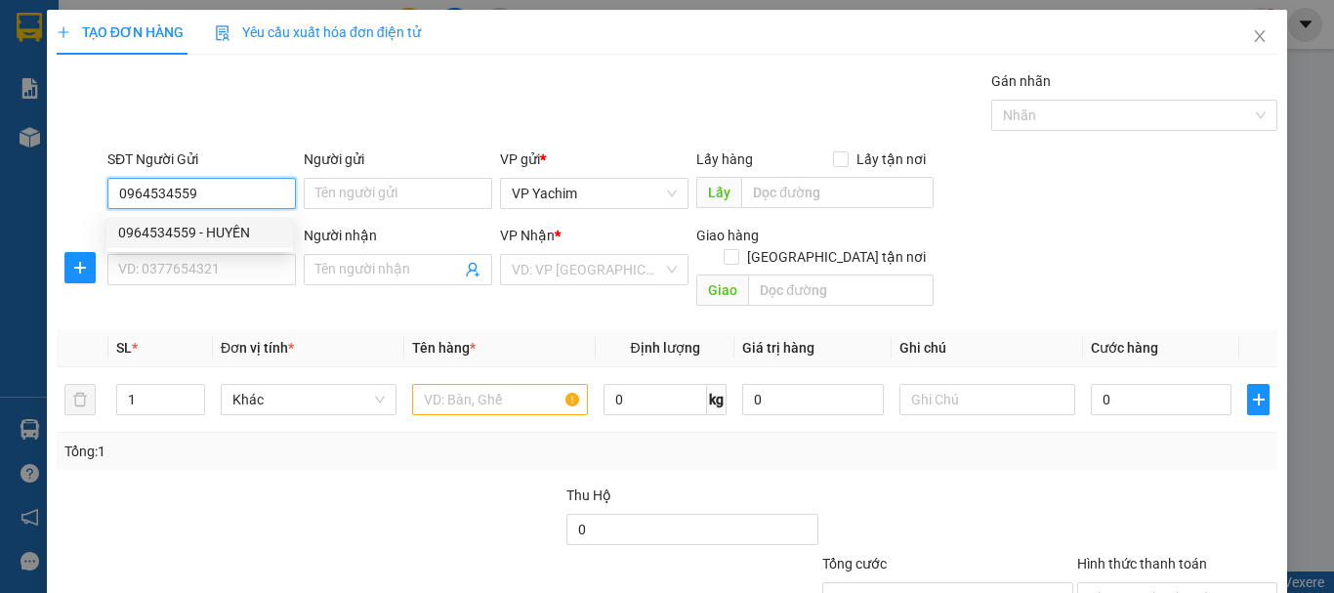
type input "CHỊ"
type input "50.000"
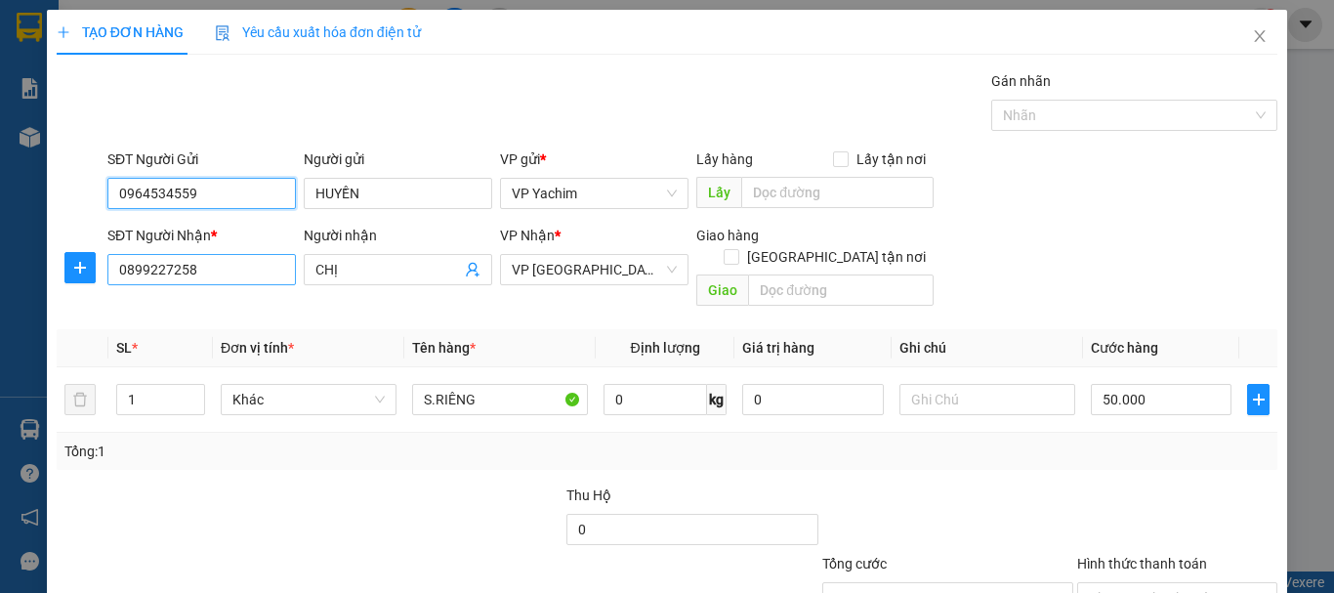
type input "0964534559"
drag, startPoint x: 214, startPoint y: 271, endPoint x: 38, endPoint y: 324, distance: 183.8
click at [38, 324] on div "TẠO ĐƠN HÀNG Yêu cầu xuất hóa đơn điện tử Transit Pickup Surcharge Ids Transit …" at bounding box center [667, 296] width 1334 height 593
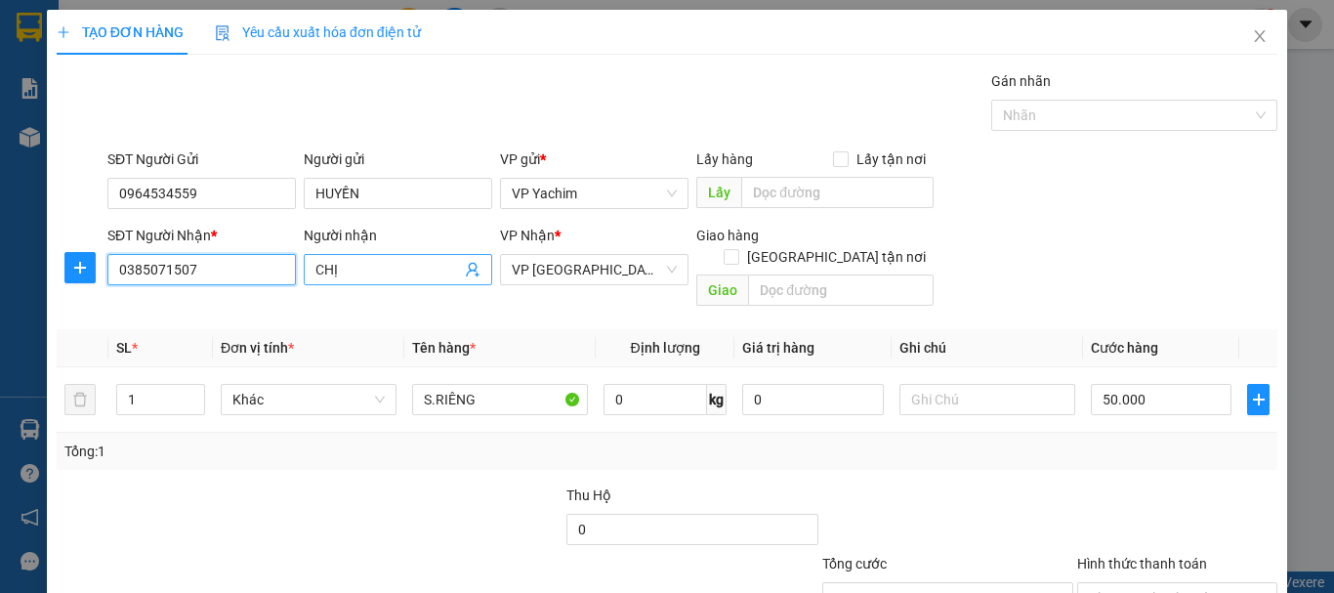
type input "0385071507"
drag, startPoint x: 340, startPoint y: 269, endPoint x: 286, endPoint y: 280, distance: 55.0
click at [286, 280] on div "SĐT Người Nhận * 0385071507 0385071507 Người nhận CHỊ VP Nhận * VP [GEOGRAPHIC_…" at bounding box center [693, 270] width 1178 height 90
type input "h"
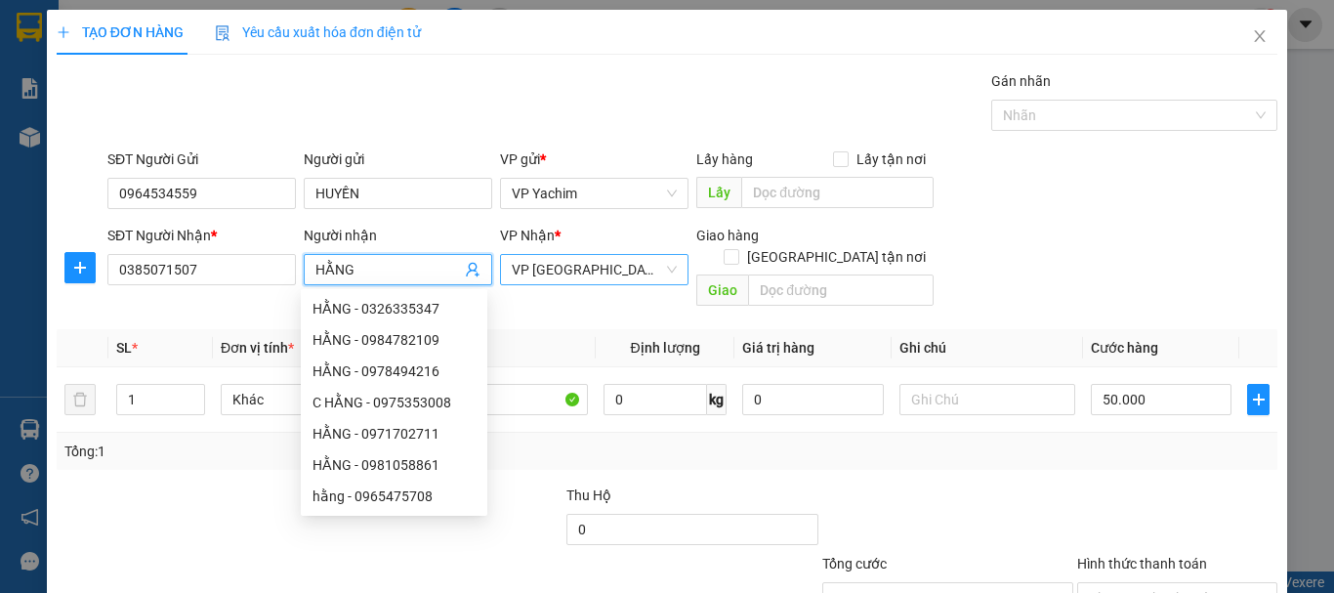
click at [607, 262] on span "VP [GEOGRAPHIC_DATA]" at bounding box center [594, 269] width 165 height 29
type input "HẰNG"
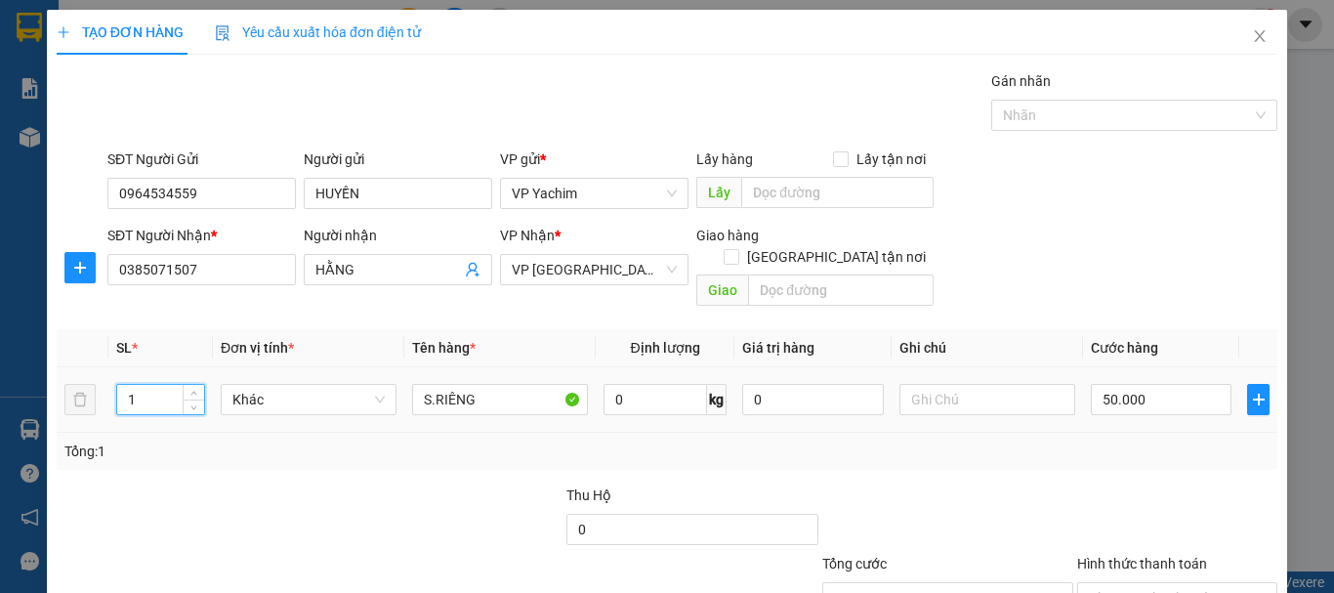
click at [154, 385] on input "1" at bounding box center [160, 399] width 87 height 29
drag, startPoint x: 326, startPoint y: 385, endPoint x: 381, endPoint y: 386, distance: 54.7
click at [328, 385] on span "Khác" at bounding box center [308, 399] width 152 height 29
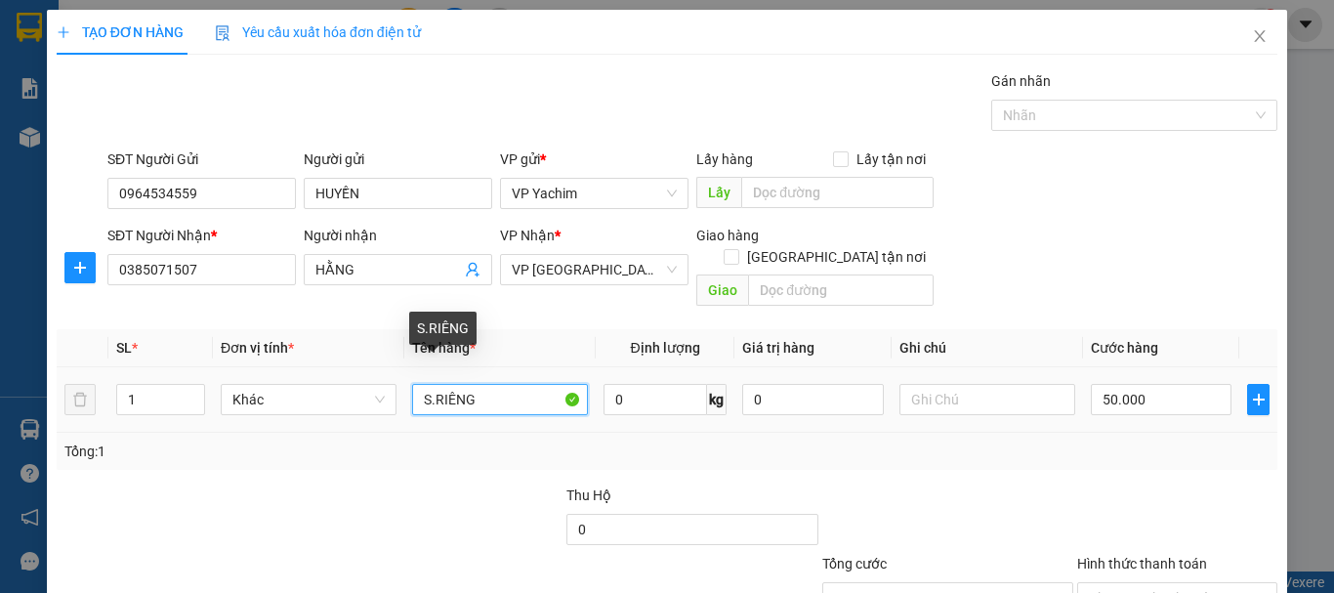
click at [468, 386] on input "S.RIÊNG" at bounding box center [500, 399] width 176 height 31
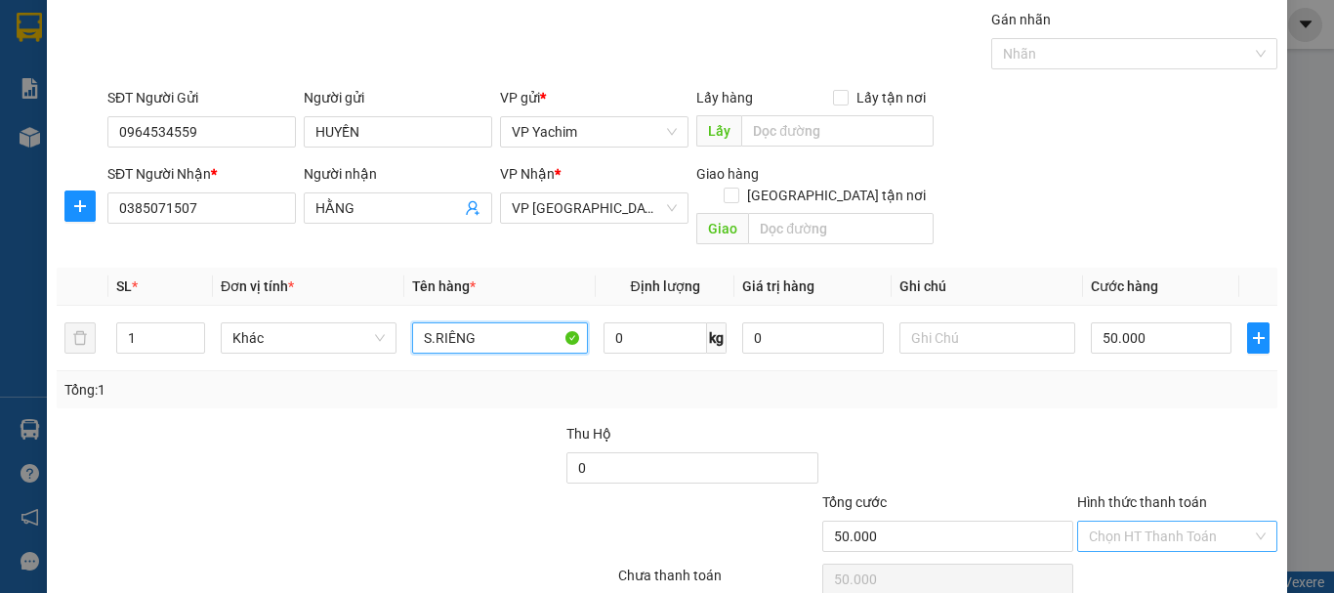
scroll to position [130, 0]
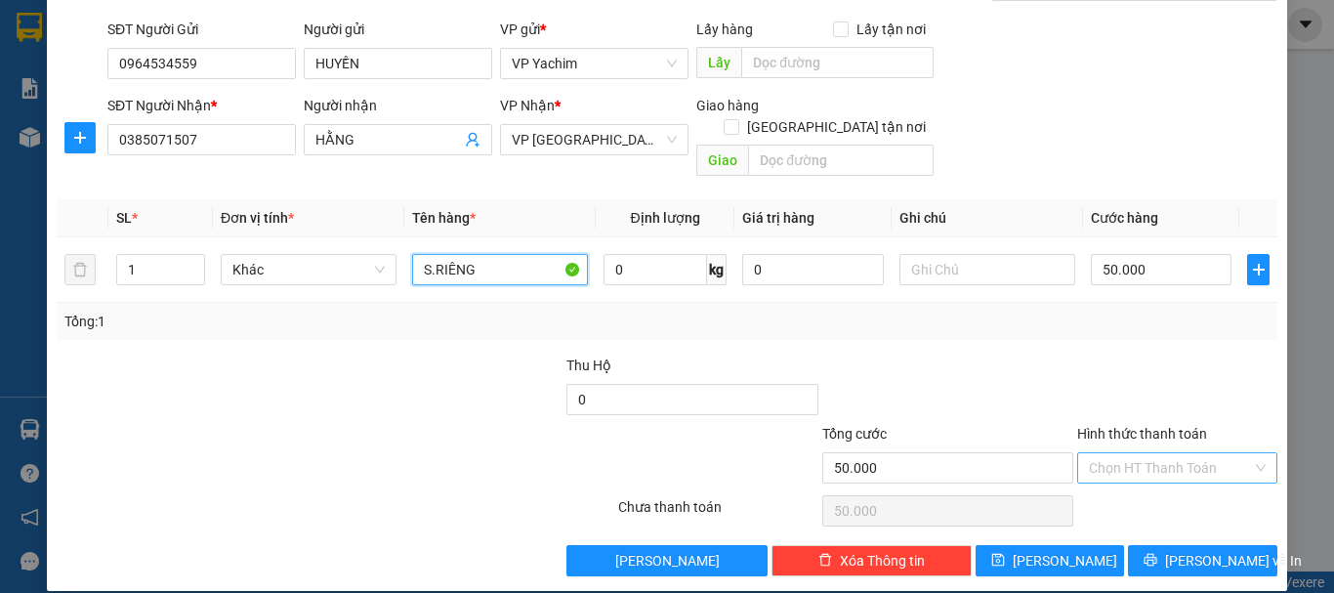
click at [1136, 452] on div "Chọn HT Thanh Toán" at bounding box center [1177, 467] width 200 height 31
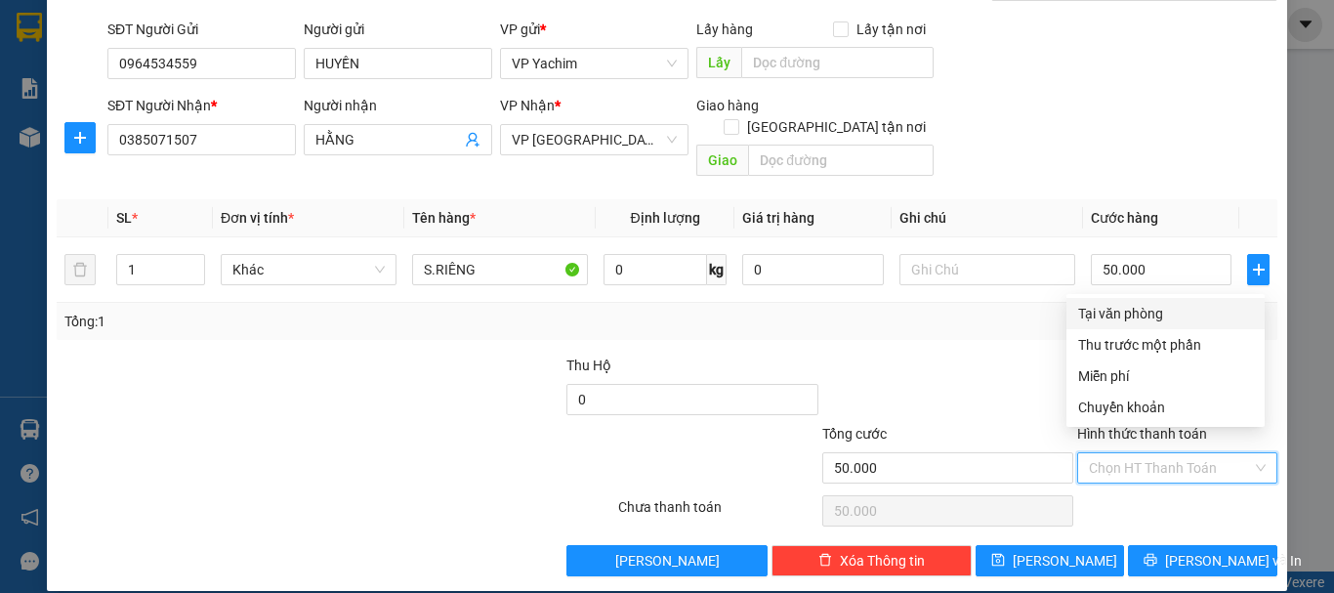
click at [1137, 453] on input "Hình thức thanh toán" at bounding box center [1170, 467] width 163 height 29
click at [1099, 314] on div "Tại văn phòng" at bounding box center [1165, 313] width 175 height 21
type input "0"
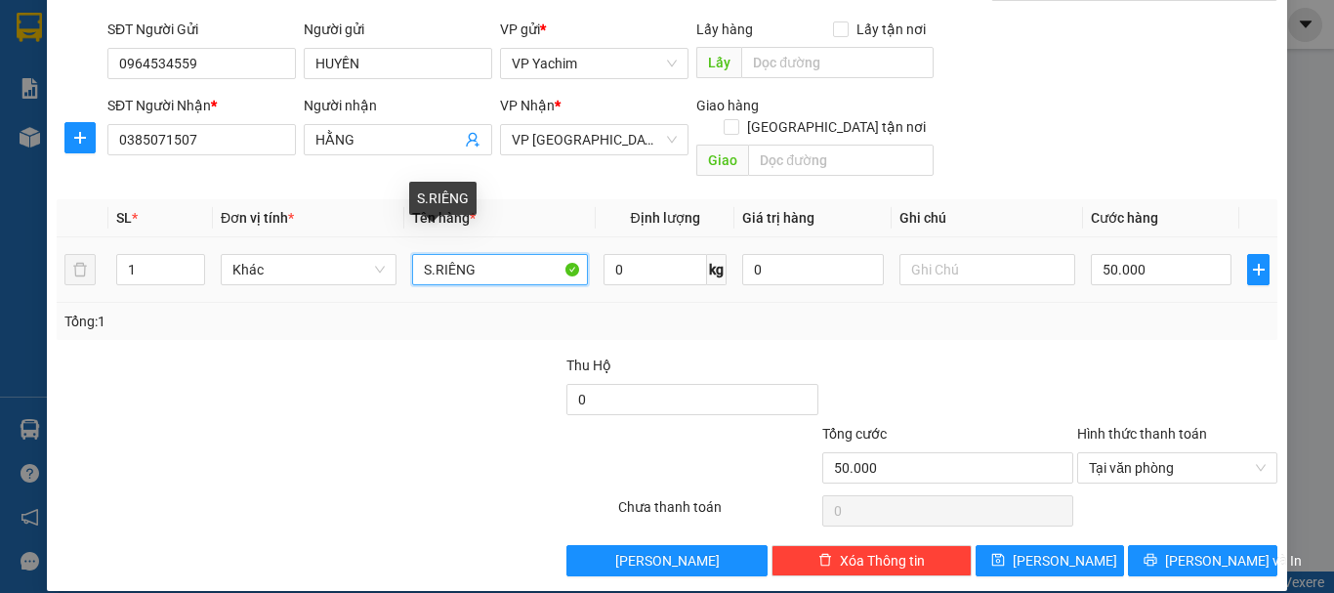
drag, startPoint x: 501, startPoint y: 244, endPoint x: 326, endPoint y: 288, distance: 180.3
click at [326, 288] on div "SL * Đơn vị tính * Tên hàng * Định lượng Giá trị hàng Ghi chú Cước hàng 1 Khác …" at bounding box center [667, 269] width 1221 height 141
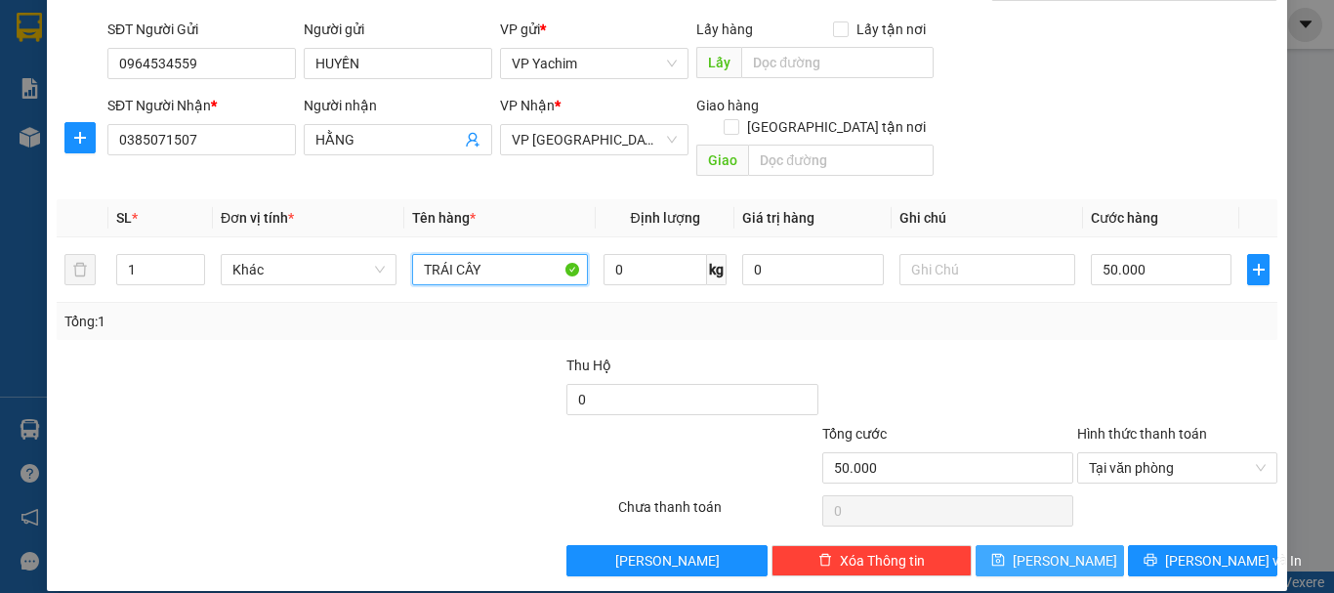
type input "TRÁI CÂY"
click at [1005, 553] on icon "save" at bounding box center [998, 560] width 14 height 14
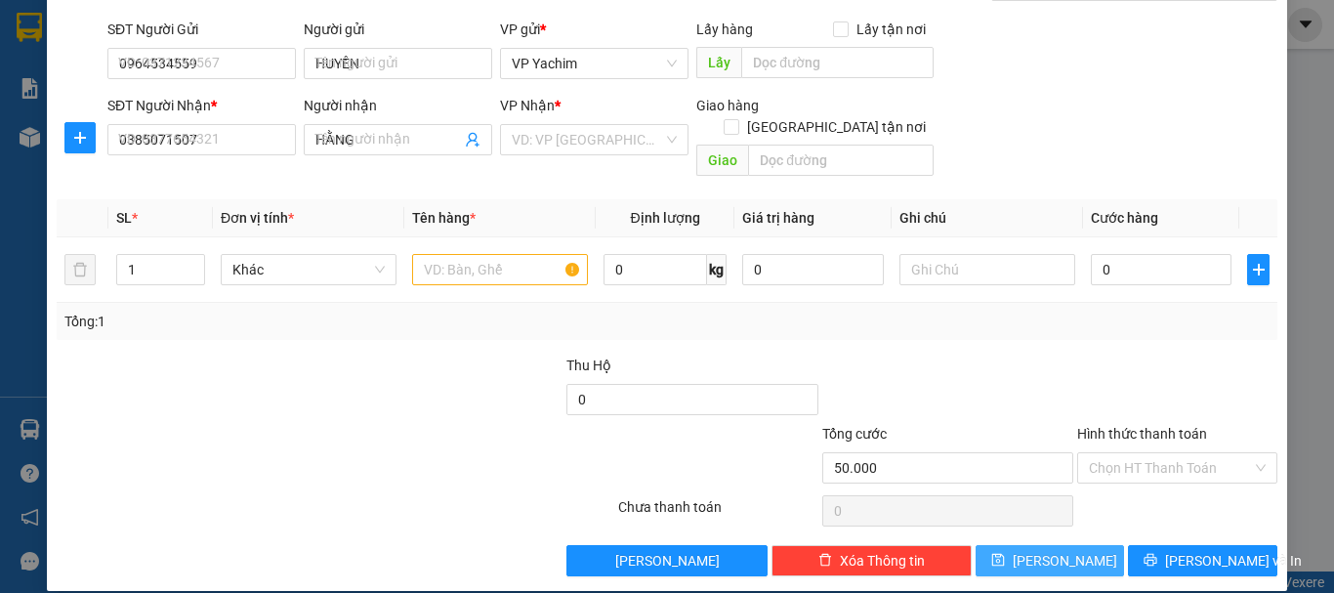
type input "0"
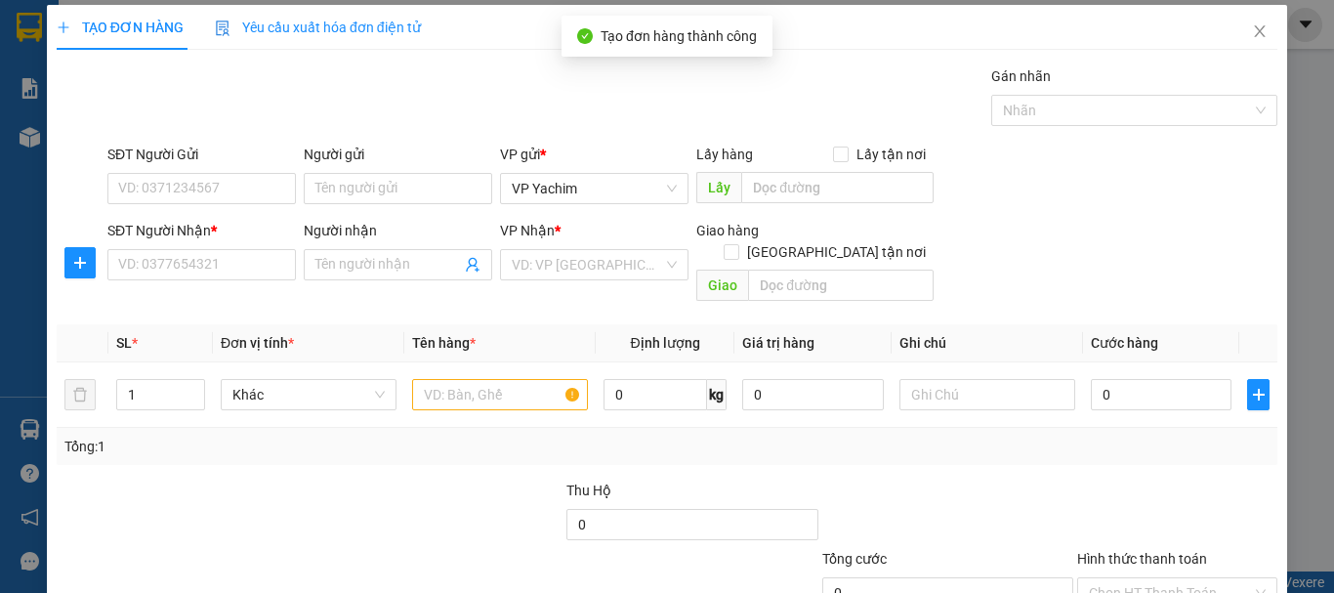
scroll to position [0, 0]
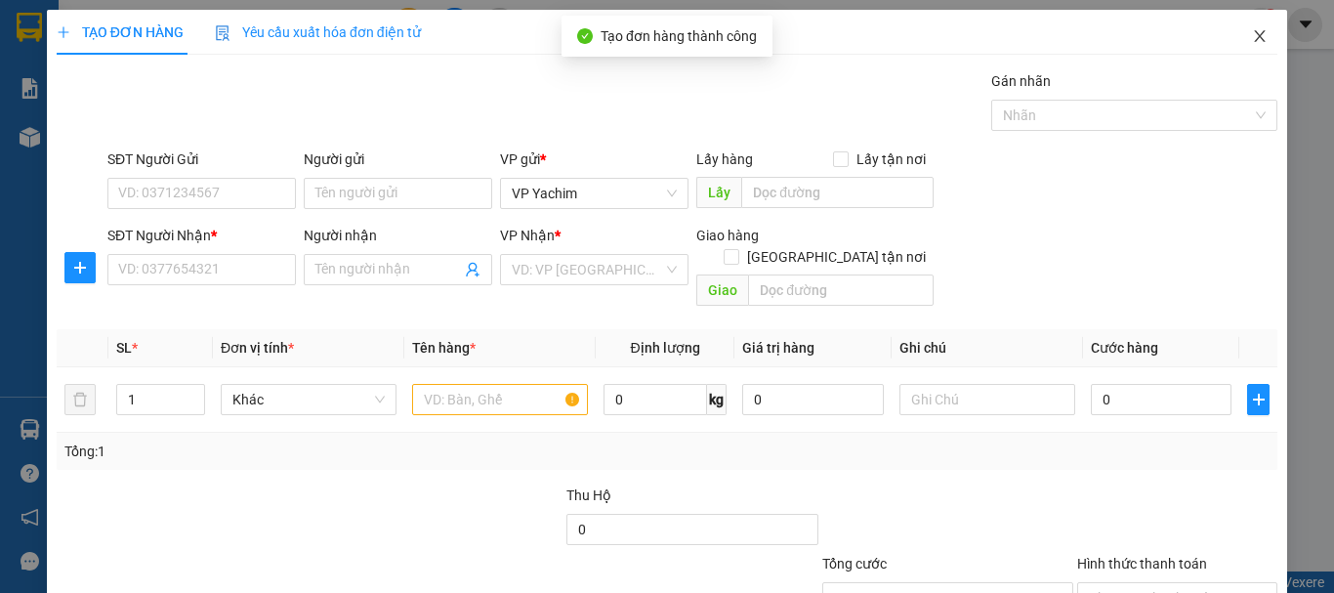
click at [1252, 40] on icon "close" at bounding box center [1260, 36] width 16 height 16
